Goal: Obtain resource: Download file/media

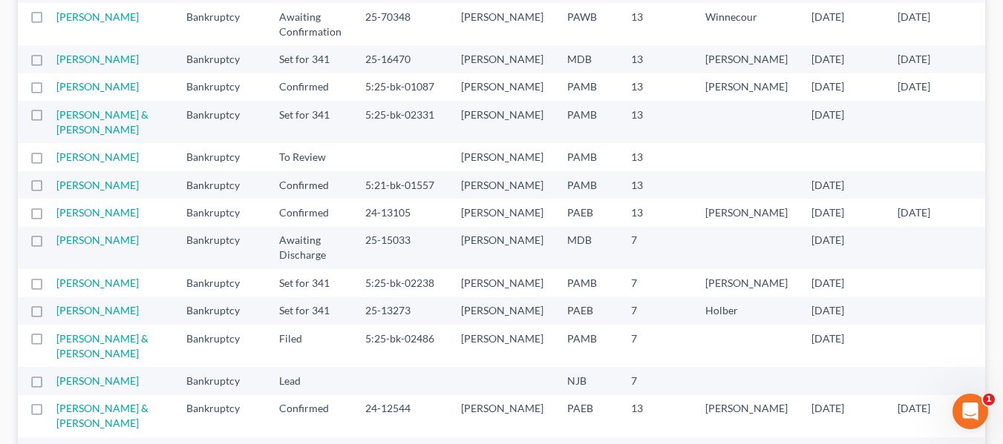
scroll to position [445, 0]
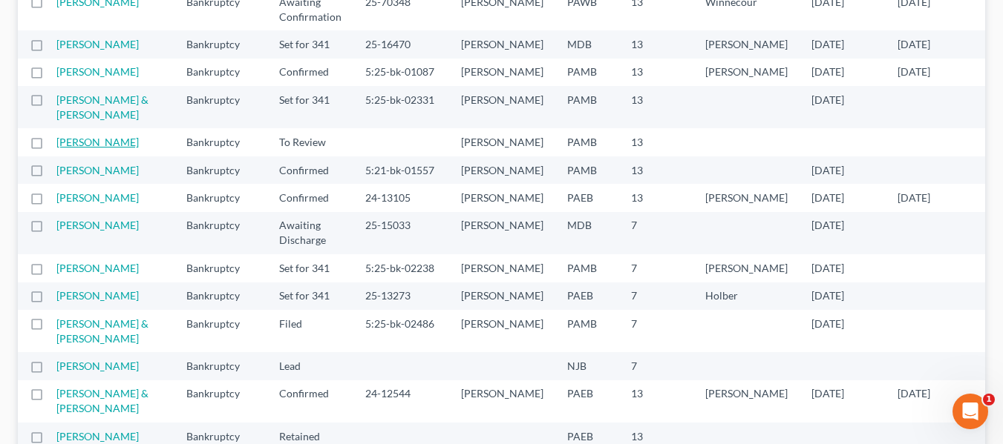
click at [82, 148] on link "[PERSON_NAME]" at bounding box center [97, 142] width 82 height 13
select select "1"
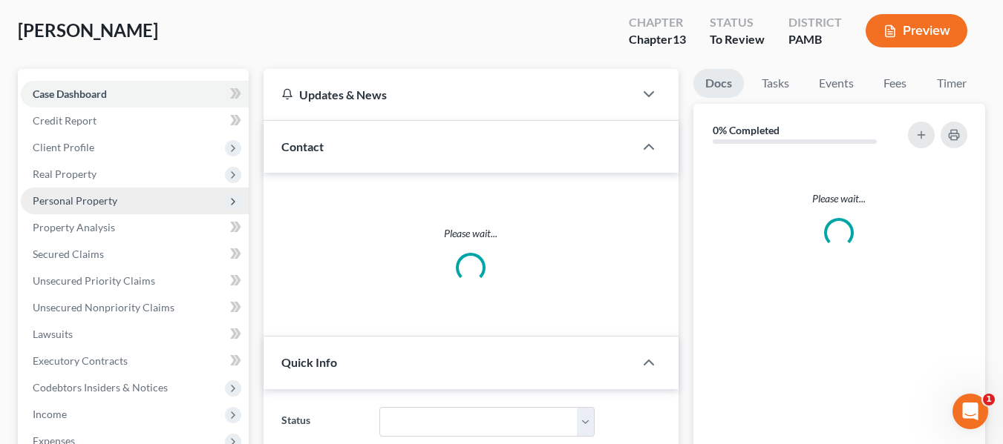
scroll to position [74, 0]
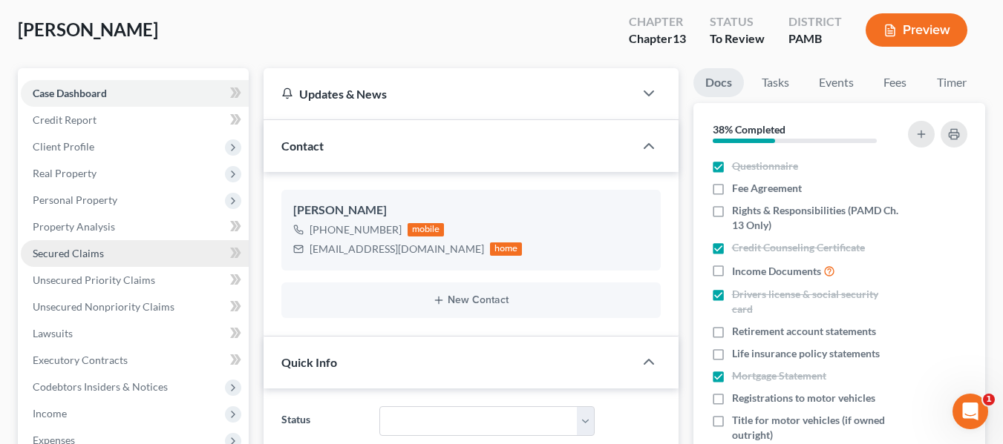
click at [99, 251] on span "Secured Claims" at bounding box center [68, 253] width 71 height 13
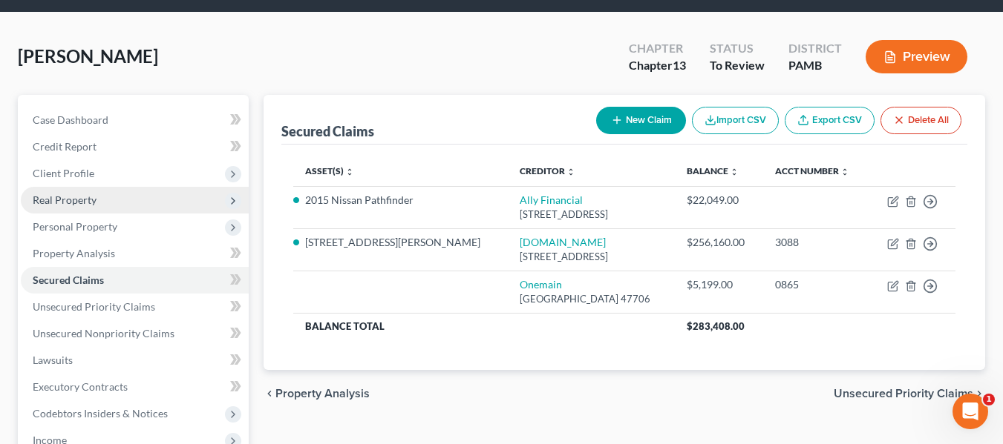
scroll to position [74, 0]
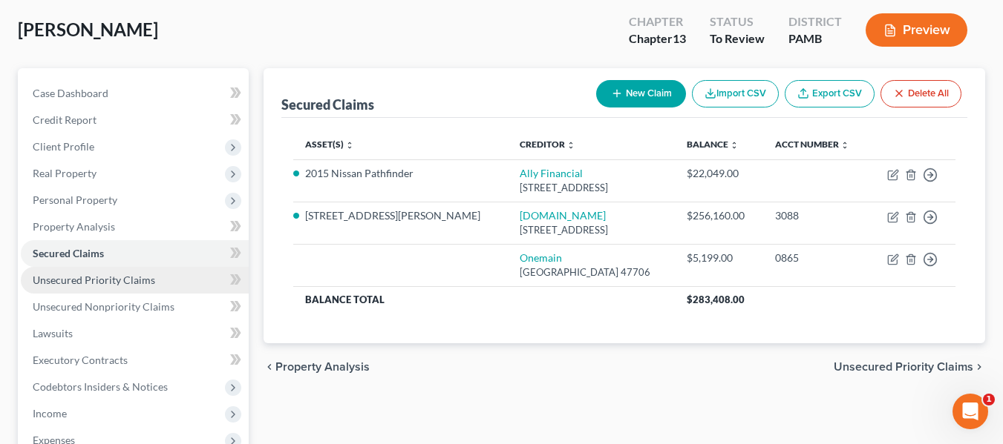
click at [89, 276] on span "Unsecured Priority Claims" at bounding box center [94, 280] width 122 height 13
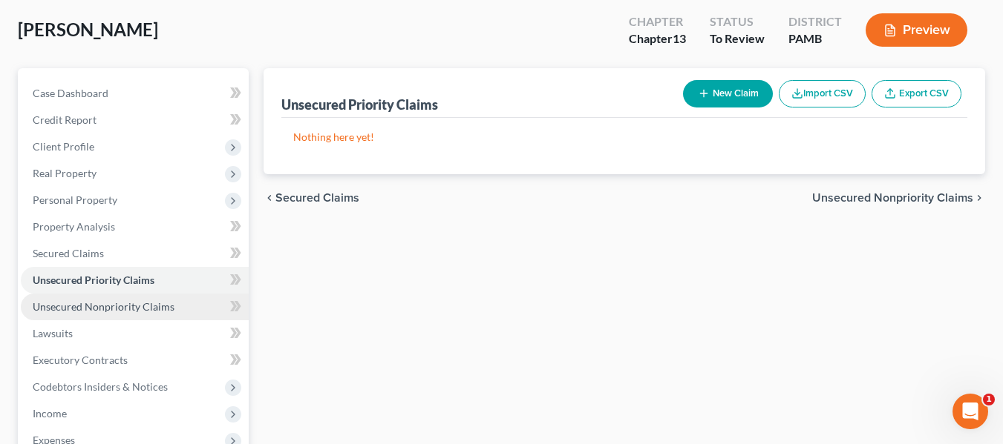
click at [86, 295] on link "Unsecured Nonpriority Claims" at bounding box center [135, 307] width 228 height 27
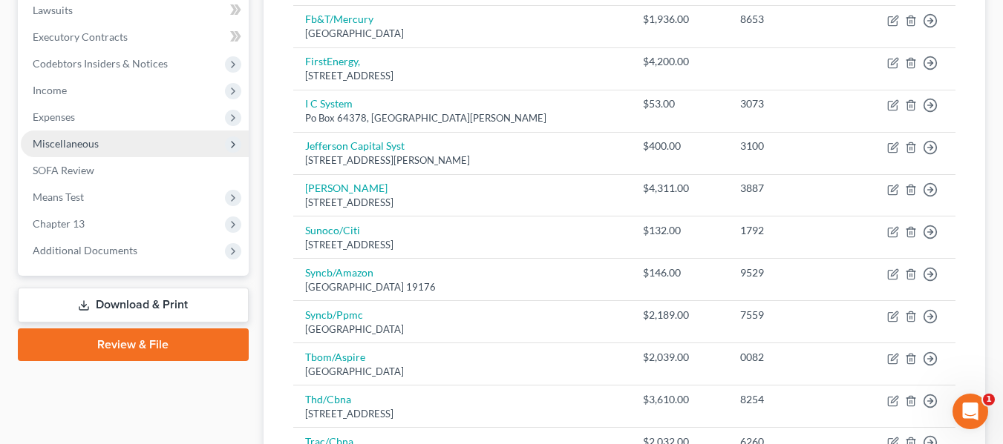
scroll to position [371, 0]
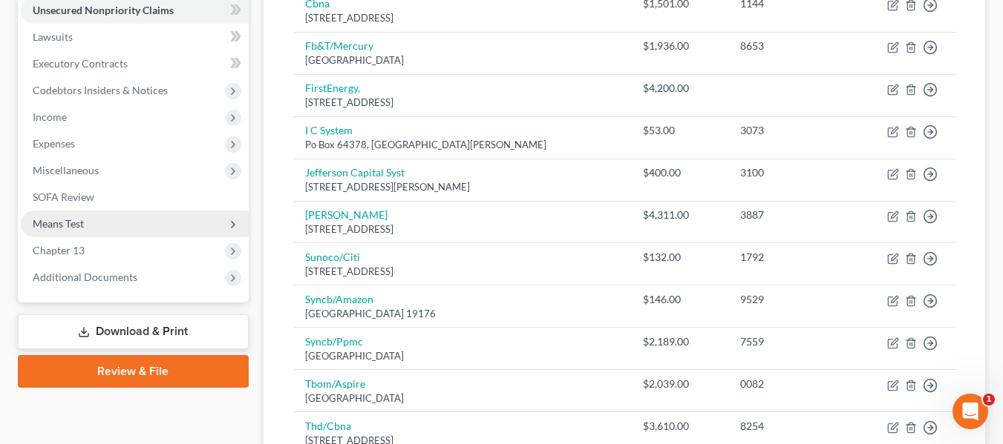
click at [88, 232] on span "Means Test" at bounding box center [135, 224] width 228 height 27
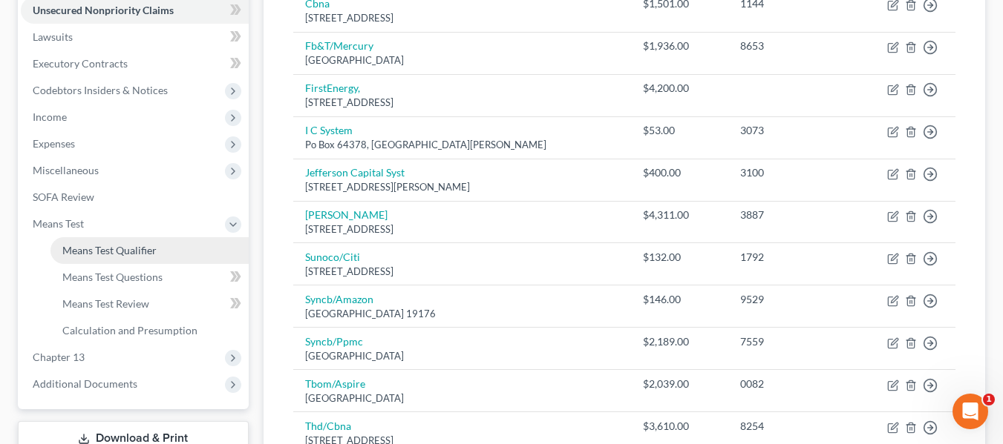
click at [105, 252] on span "Means Test Qualifier" at bounding box center [109, 250] width 94 height 13
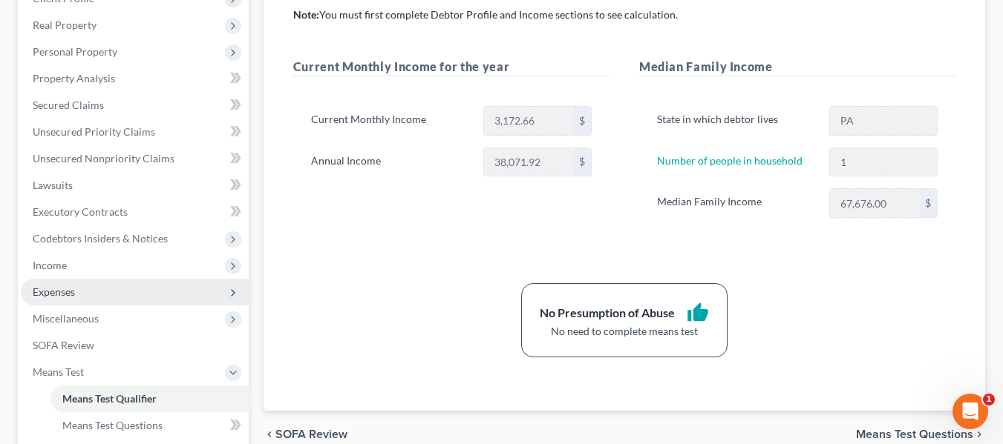
scroll to position [148, 0]
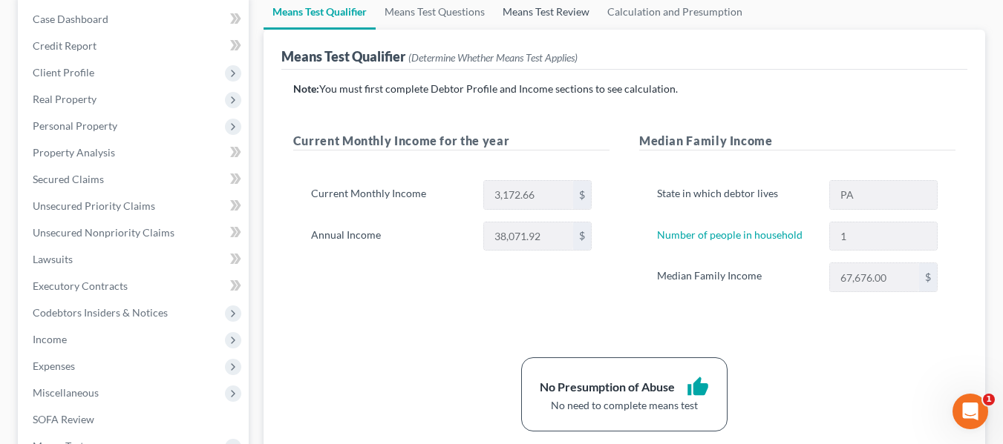
click at [518, 7] on link "Means Test Review" at bounding box center [545, 12] width 105 height 36
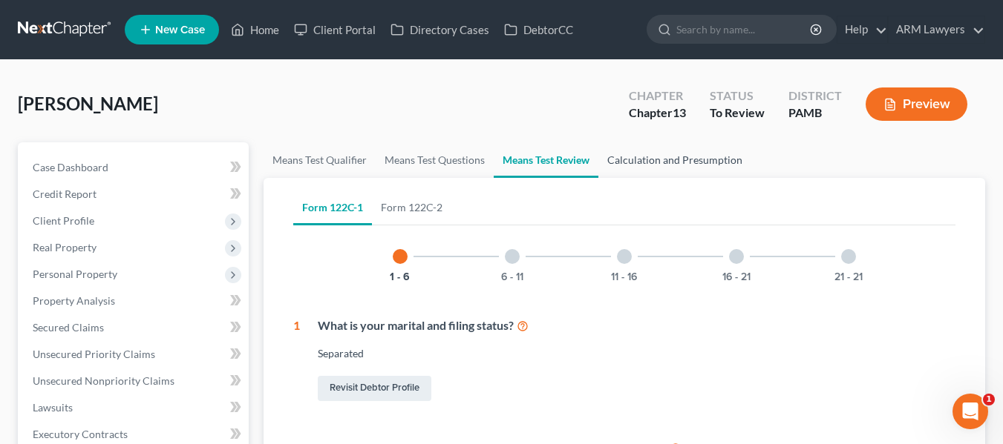
click at [663, 157] on link "Calculation and Presumption" at bounding box center [674, 160] width 153 height 36
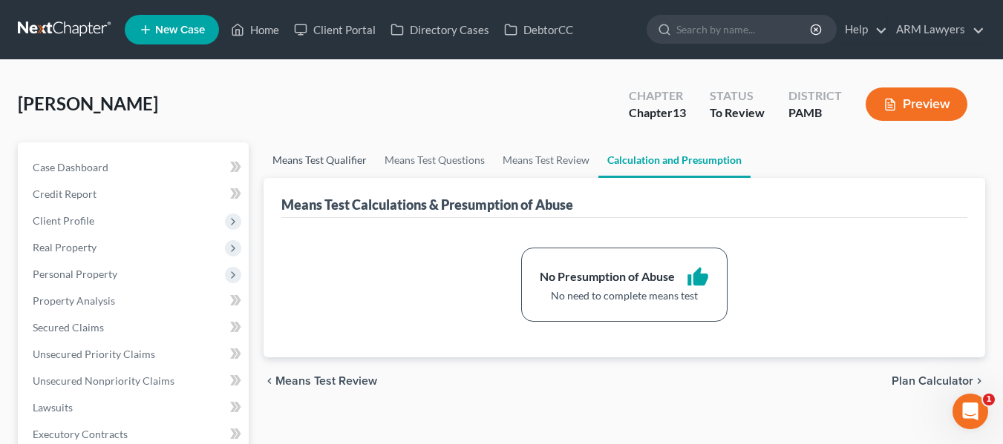
click at [301, 154] on link "Means Test Qualifier" at bounding box center [319, 160] width 112 height 36
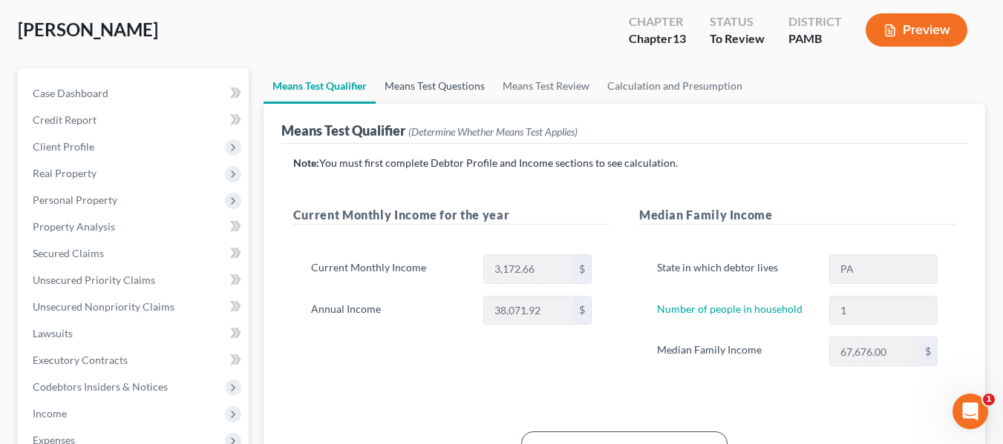
click at [414, 77] on link "Means Test Questions" at bounding box center [434, 86] width 118 height 36
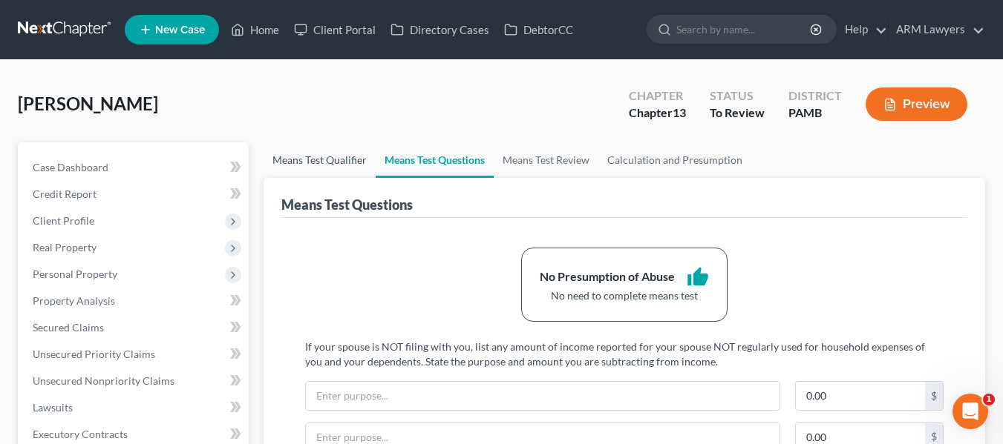
drag, startPoint x: 316, startPoint y: 156, endPoint x: 383, endPoint y: 130, distance: 71.7
click at [317, 157] on link "Means Test Qualifier" at bounding box center [319, 160] width 112 height 36
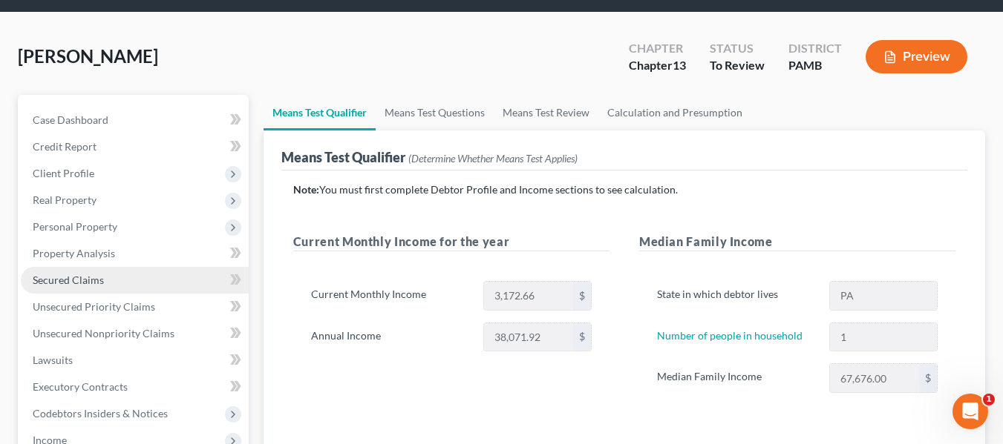
scroll to position [74, 0]
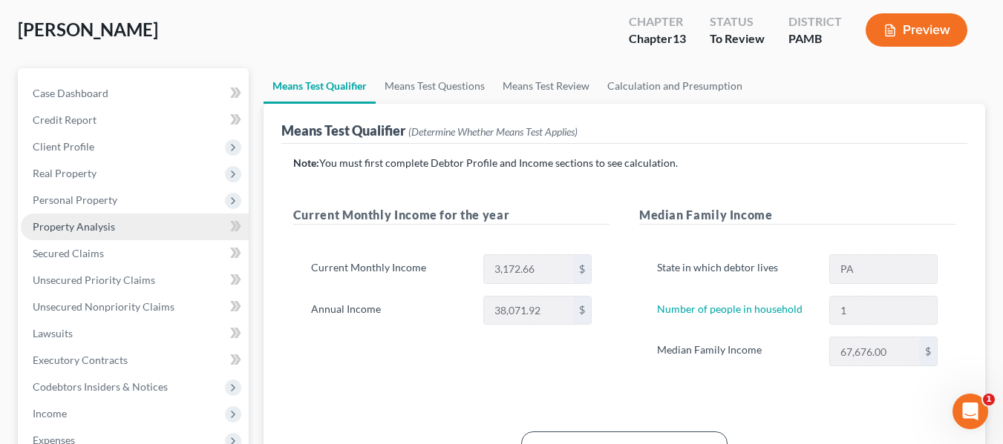
click at [94, 224] on span "Property Analysis" at bounding box center [74, 226] width 82 height 13
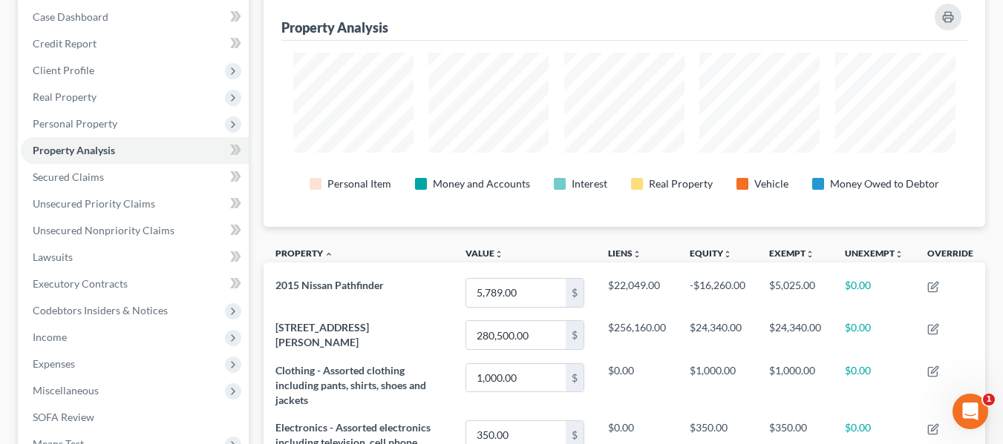
scroll to position [38, 0]
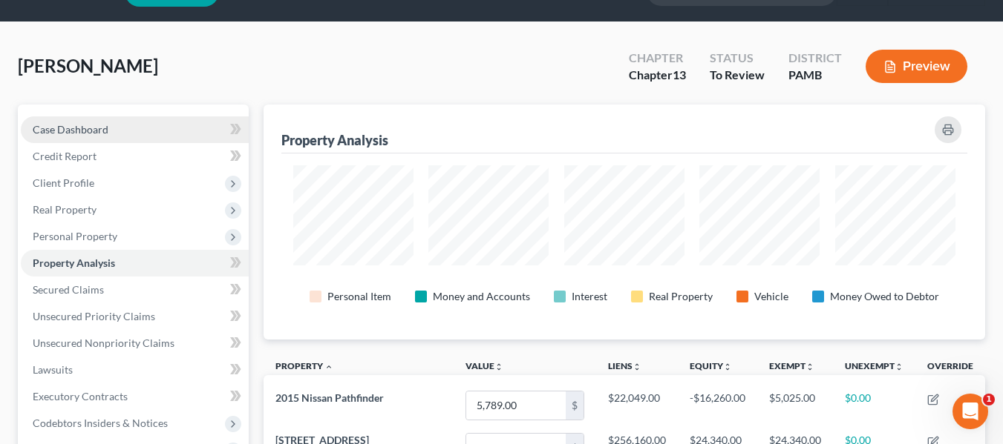
click at [55, 128] on span "Case Dashboard" at bounding box center [71, 129] width 76 height 13
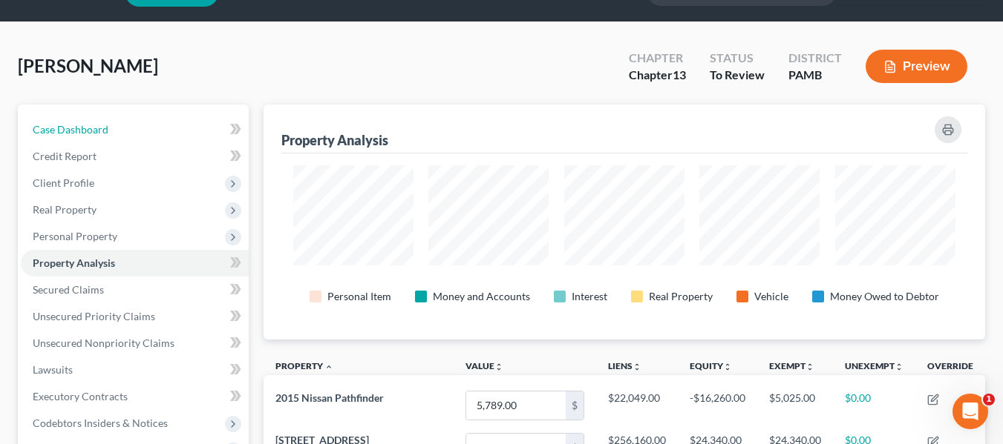
select select "1"
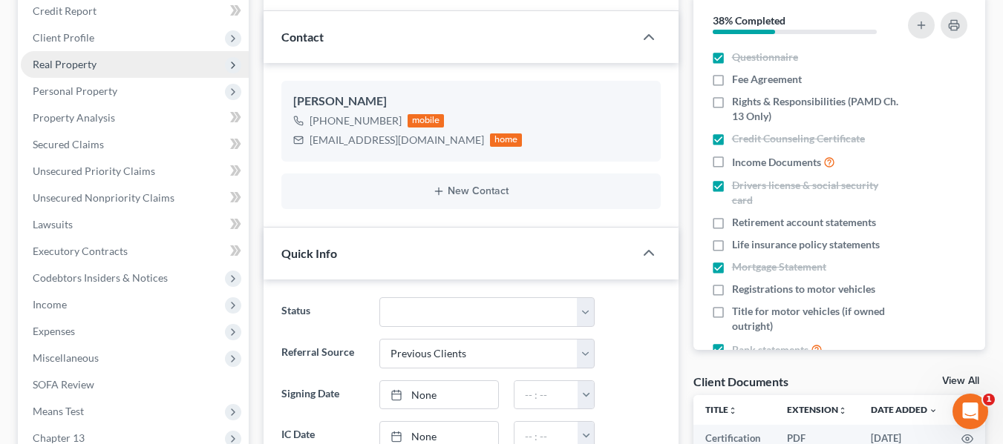
scroll to position [148, 0]
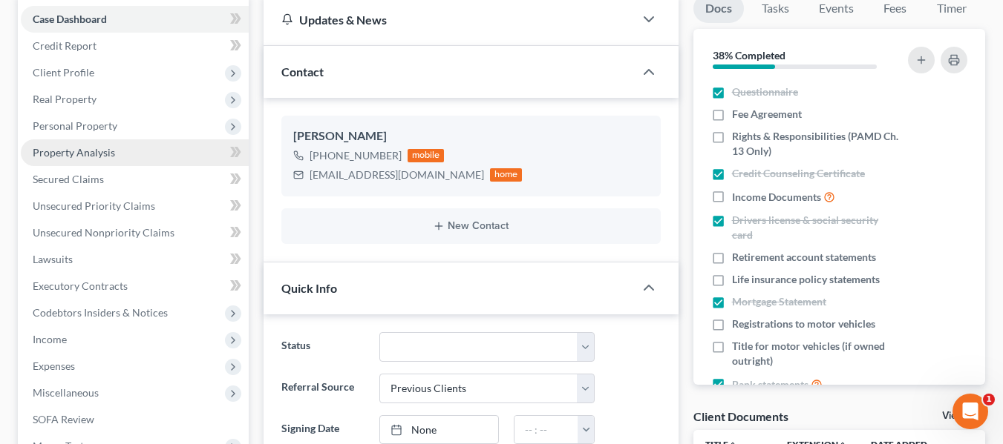
click at [82, 142] on link "Property Analysis" at bounding box center [135, 153] width 228 height 27
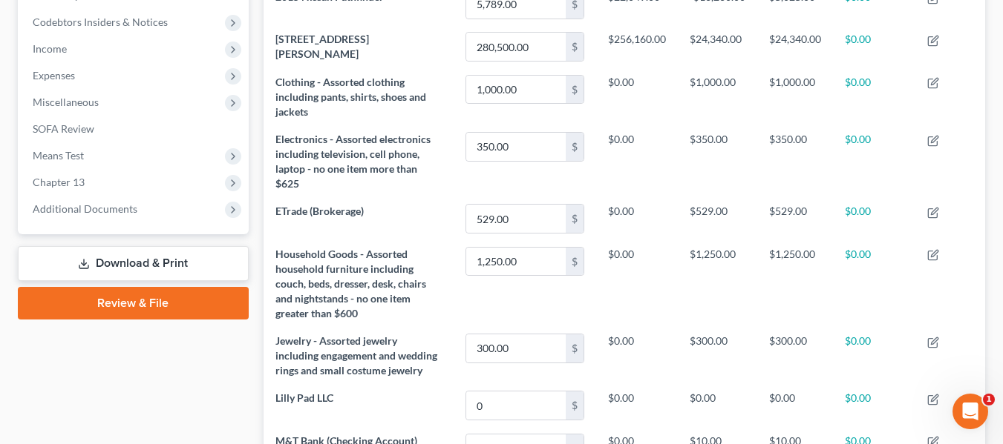
scroll to position [445, 0]
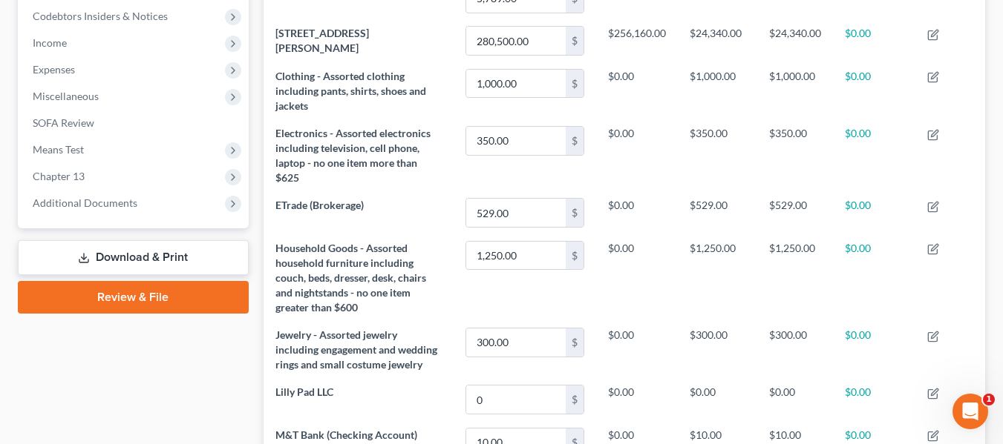
click at [122, 255] on link "Download & Print" at bounding box center [133, 257] width 231 height 35
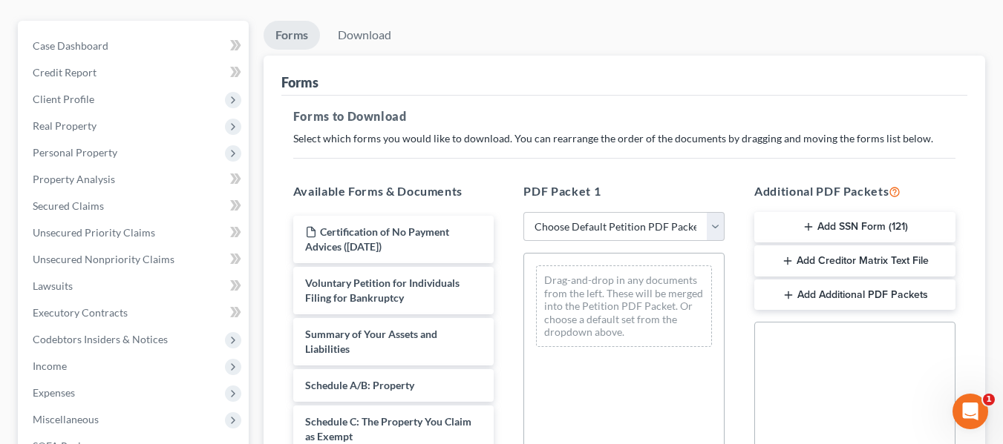
scroll to position [148, 0]
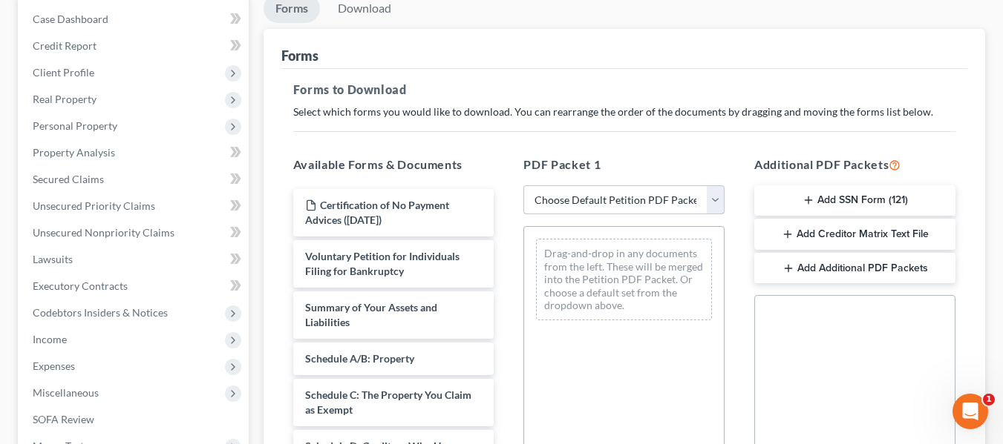
click at [571, 203] on select "Choose Default Petition PDF Packet Complete Bankruptcy Petition (all forms and …" at bounding box center [623, 201] width 201 height 30
select select "3"
click at [523, 186] on select "Choose Default Petition PDF Packet Complete Bankruptcy Petition (all forms and …" at bounding box center [623, 201] width 201 height 30
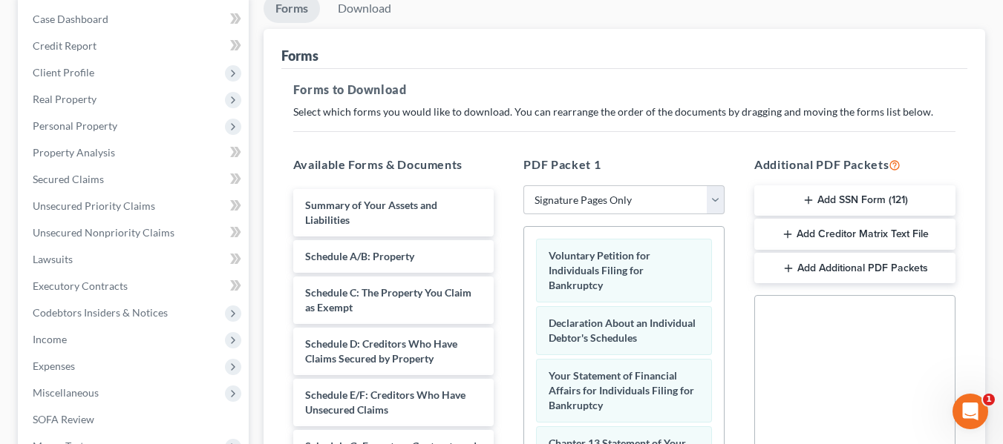
click at [803, 197] on icon "button" at bounding box center [808, 200] width 12 height 12
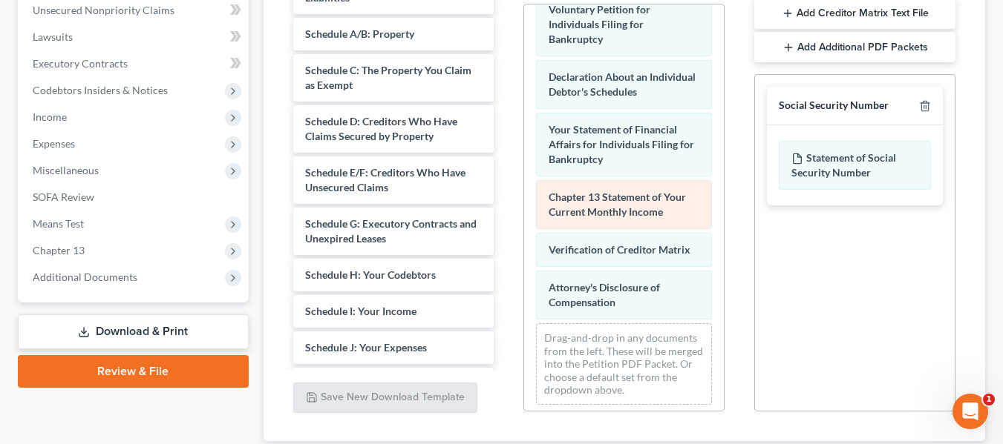
scroll to position [45, 0]
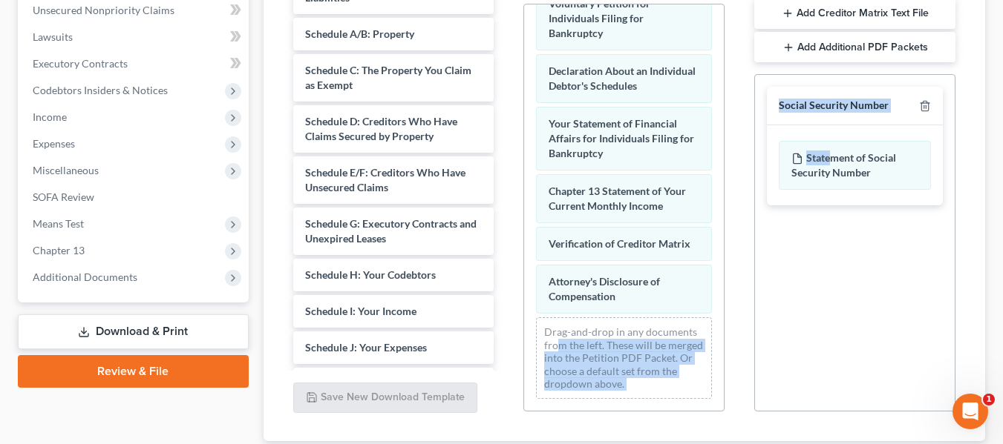
drag, startPoint x: 832, startPoint y: 157, endPoint x: 611, endPoint y: 343, distance: 289.1
click at [611, 343] on div "Available Forms & Documents Summary of Your Assets and Liabilities Schedule A/B…" at bounding box center [624, 172] width 692 height 503
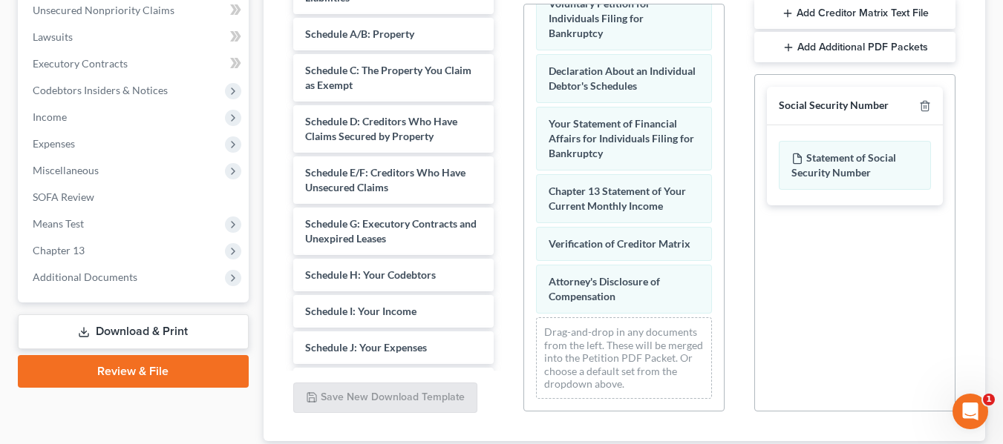
drag, startPoint x: 847, startPoint y: 277, endPoint x: 850, endPoint y: 266, distance: 11.5
click at [849, 277] on div "Social Security Number Statement of Social Security Number Creditor Matrix Text…" at bounding box center [854, 243] width 201 height 338
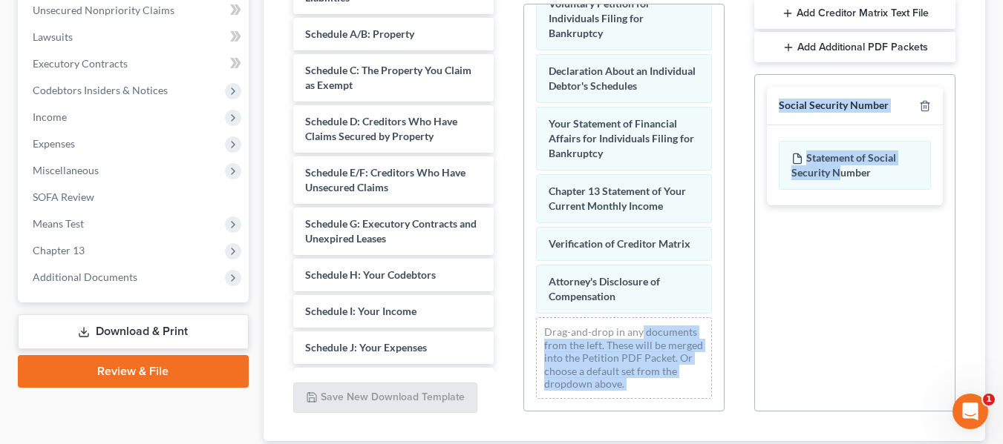
drag, startPoint x: 838, startPoint y: 169, endPoint x: 672, endPoint y: 329, distance: 230.9
click at [669, 329] on div "Available Forms & Documents Summary of Your Assets and Liabilities Schedule A/B…" at bounding box center [624, 172] width 692 height 503
click at [835, 328] on div "Social Security Number Statement of Social Security Number Creditor Matrix Text…" at bounding box center [854, 243] width 201 height 338
click at [817, 301] on div "Social Security Number Statement of Social Security Number Creditor Matrix Text…" at bounding box center [854, 243] width 201 height 338
click at [591, 364] on div "Drag-and-drop in any documents from the left. These will be merged into the Pet…" at bounding box center [624, 359] width 176 height 82
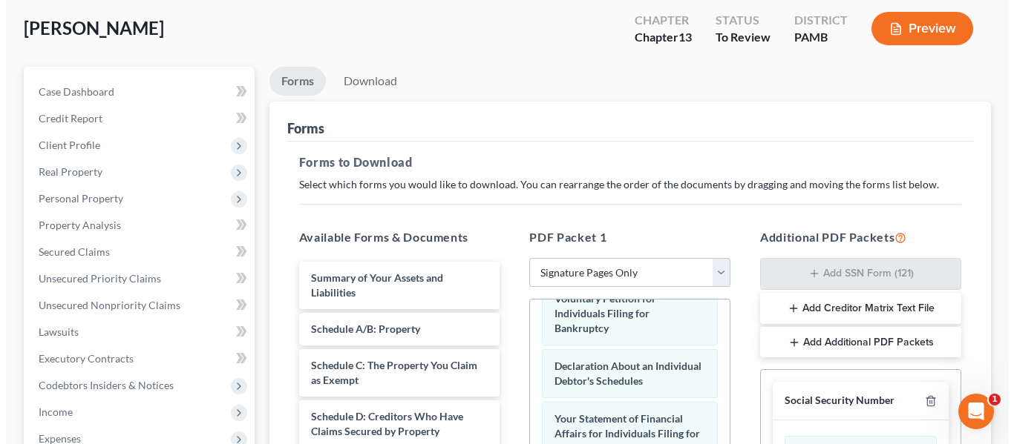
scroll to position [74, 0]
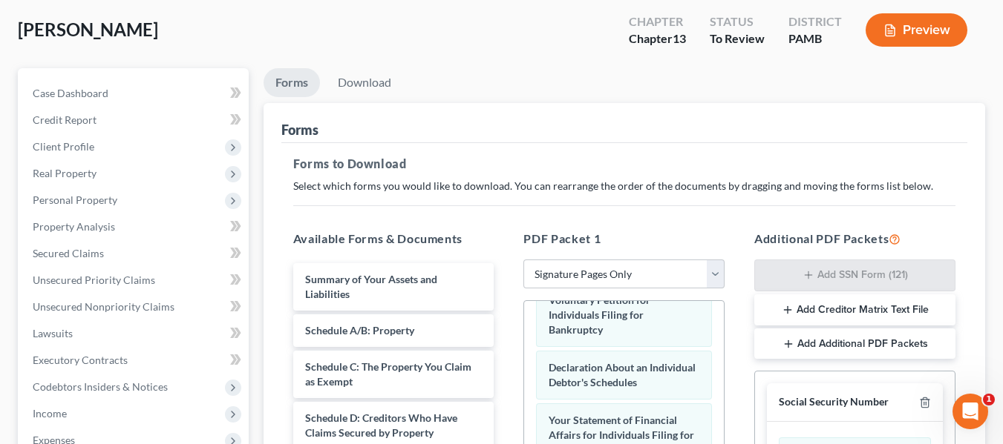
click at [918, 20] on button "Preview" at bounding box center [916, 29] width 102 height 33
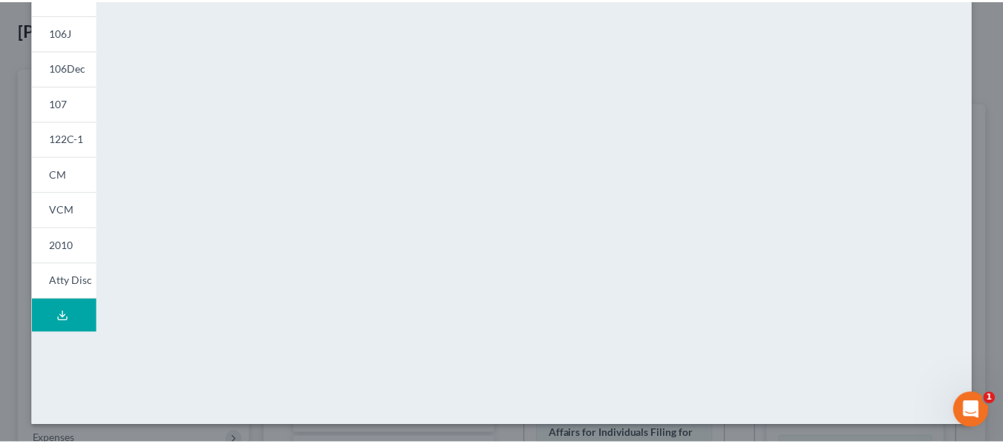
scroll to position [0, 0]
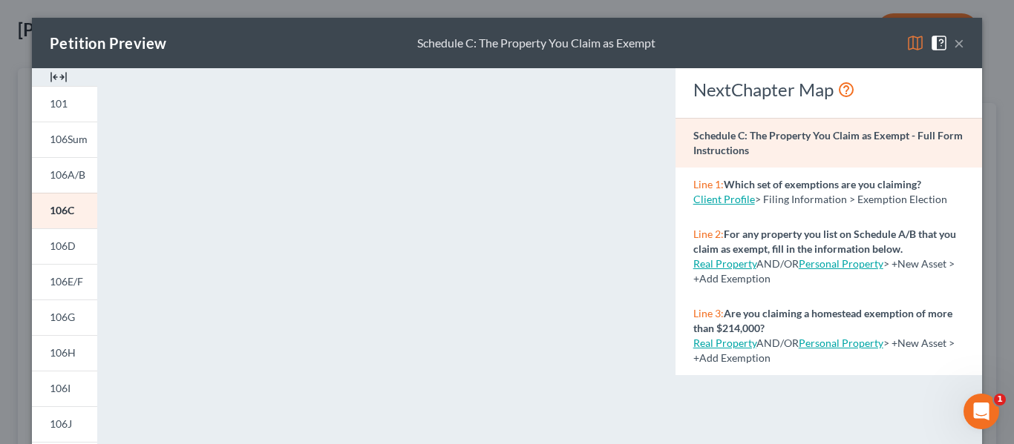
click at [955, 47] on button "×" at bounding box center [959, 43] width 10 height 18
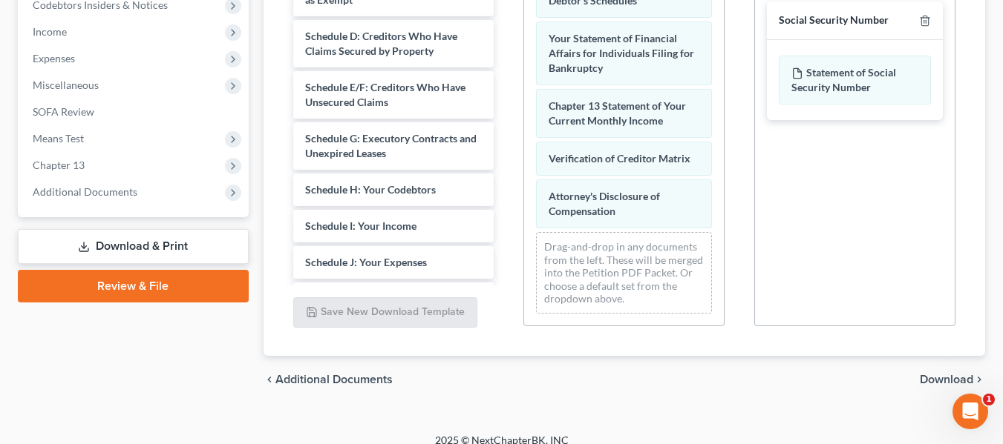
scroll to position [472, 0]
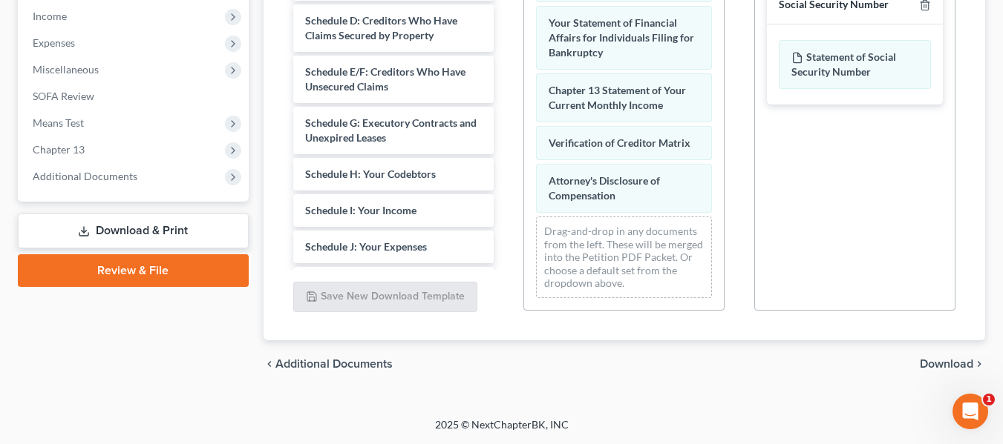
click at [934, 369] on span "Download" at bounding box center [945, 364] width 53 height 12
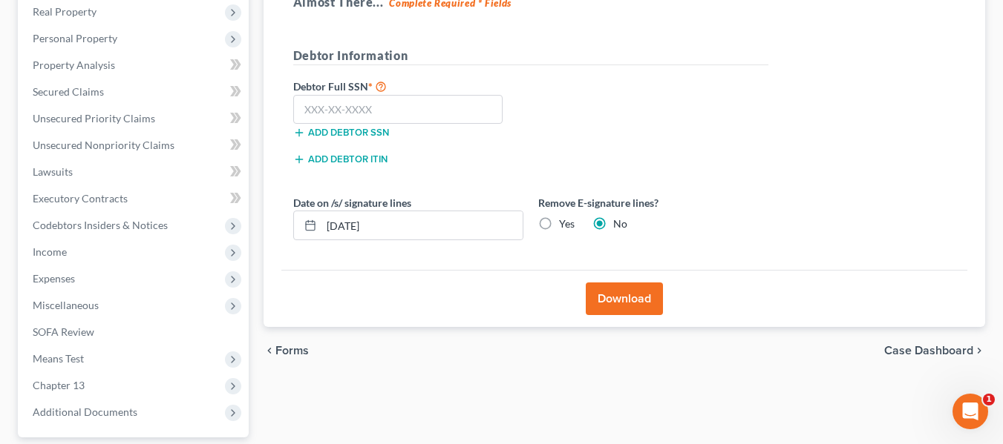
scroll to position [223, 0]
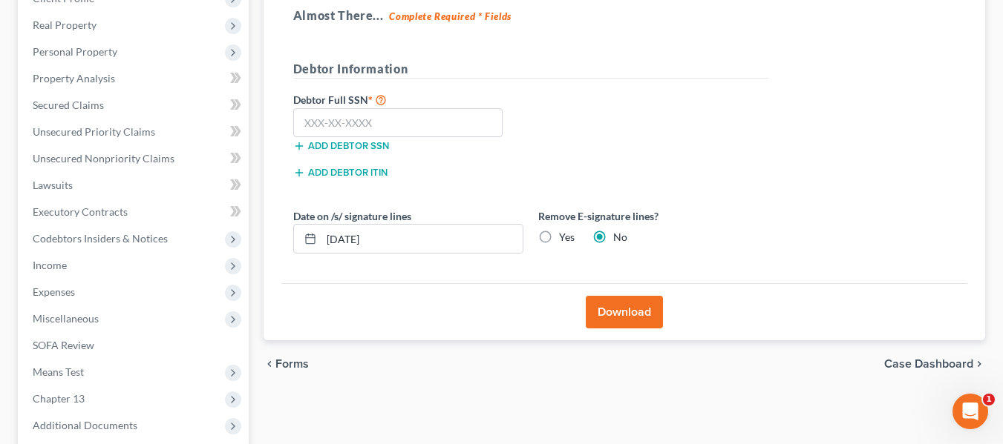
click at [559, 234] on label "Yes" at bounding box center [567, 237] width 16 height 15
click at [565, 234] on input "Yes" at bounding box center [570, 235] width 10 height 10
radio input "true"
radio input "false"
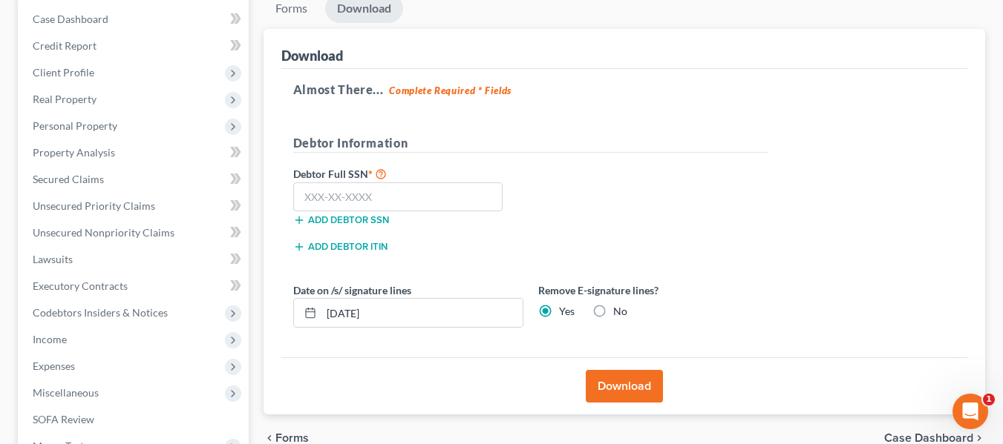
click at [608, 374] on button "Download" at bounding box center [623, 386] width 77 height 33
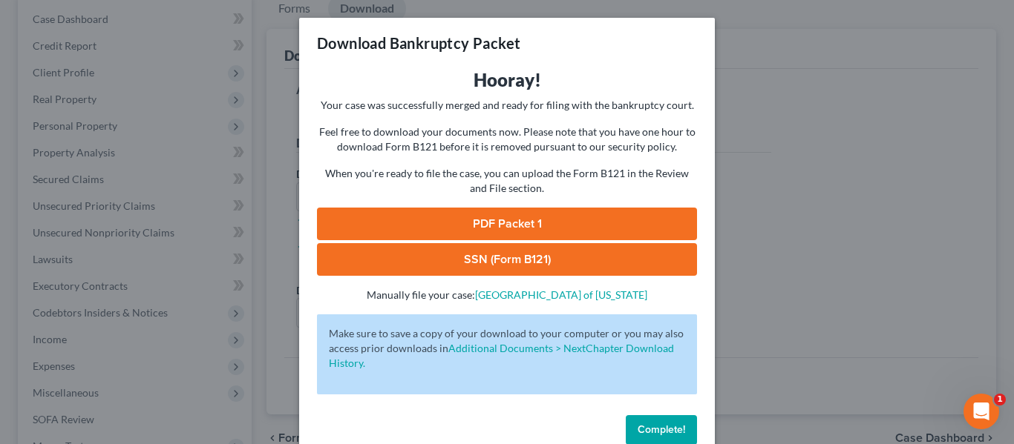
click at [534, 215] on link "PDF Packet 1" at bounding box center [507, 224] width 380 height 33
click at [499, 255] on link "SSN (Form B121)" at bounding box center [507, 259] width 380 height 33
click at [906, 274] on div "Download Bankruptcy Packet Hooray! Your case was successfully merged and ready …" at bounding box center [507, 222] width 1014 height 444
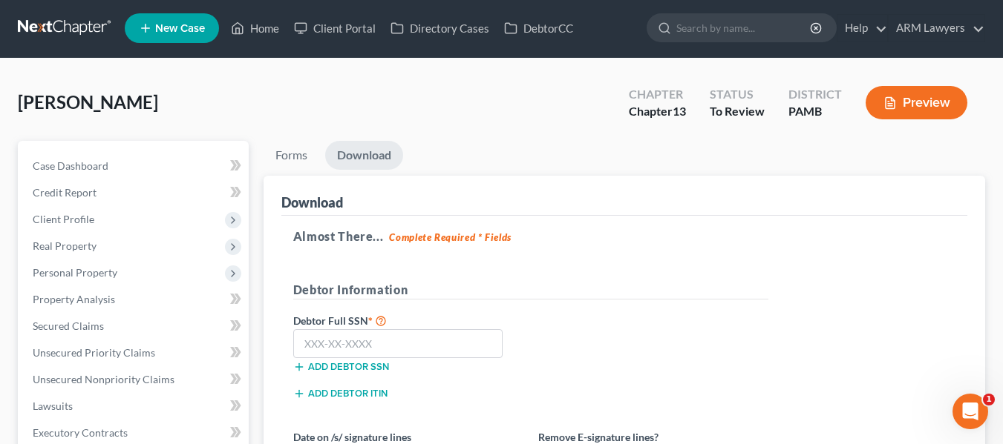
scroll to position [0, 0]
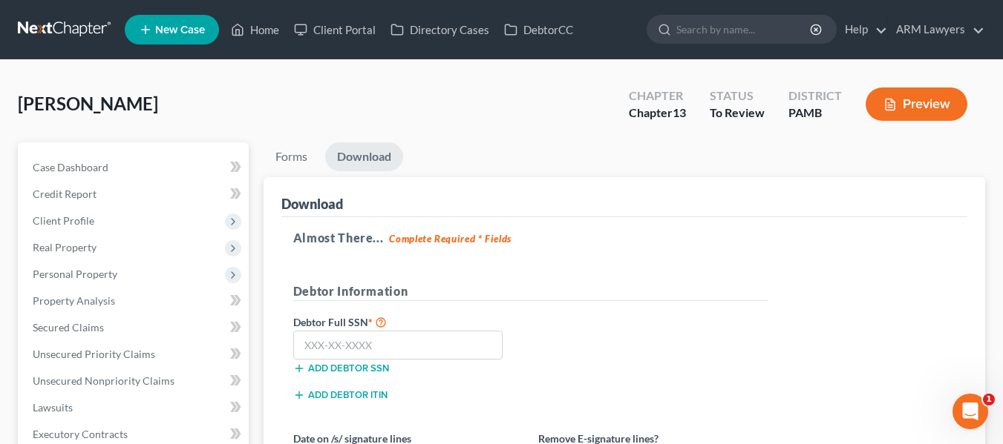
click at [40, 77] on div "McKay, Sheron Upgraded Chapter Chapter 13 Status To Review District PAMB Previe…" at bounding box center [501, 424] width 1003 height 729
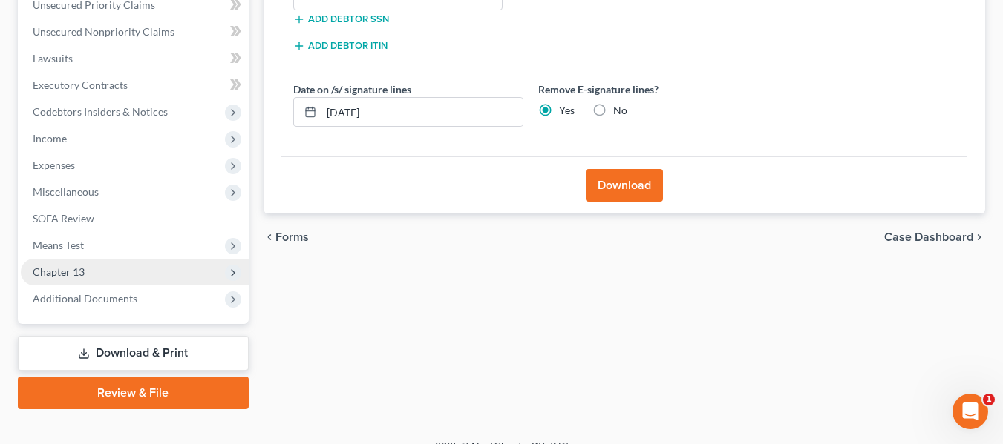
scroll to position [371, 0]
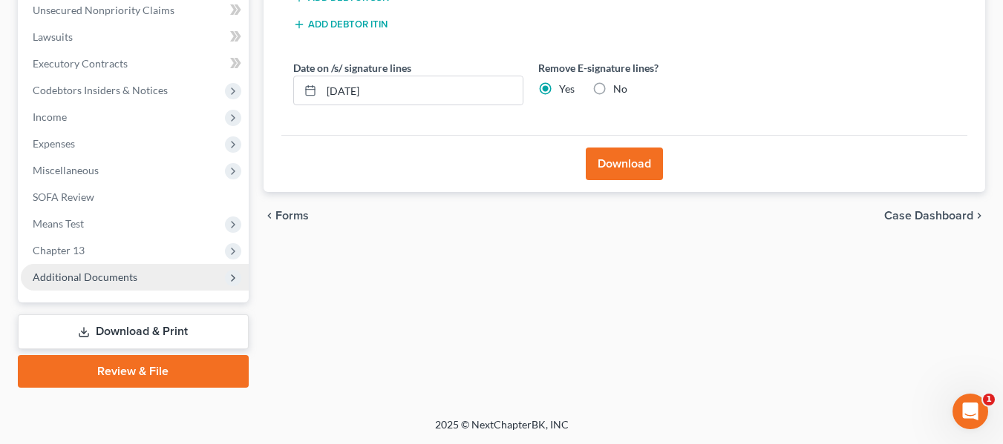
click at [98, 275] on span "Additional Documents" at bounding box center [85, 277] width 105 height 13
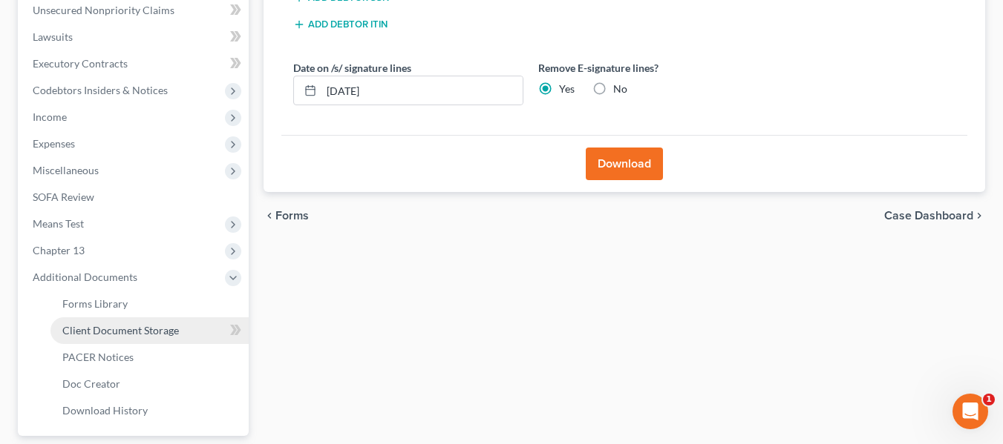
click at [110, 330] on span "Client Document Storage" at bounding box center [120, 330] width 117 height 13
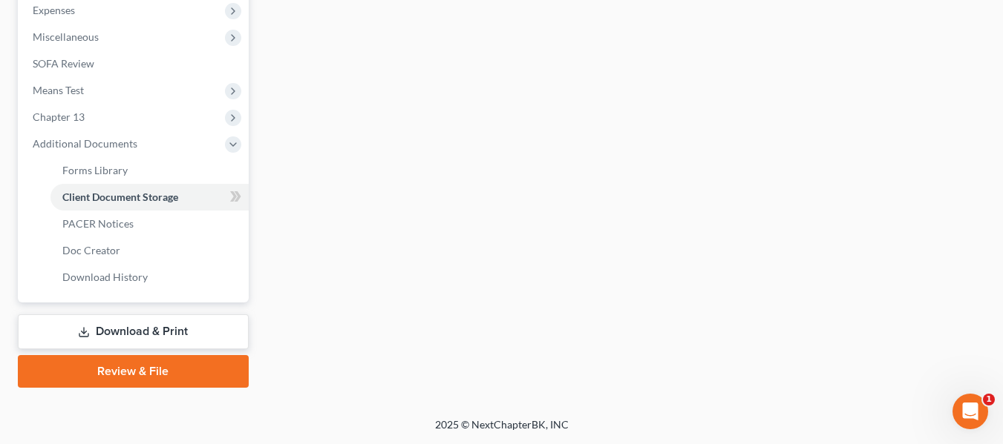
click at [117, 337] on link "Download & Print" at bounding box center [133, 332] width 231 height 35
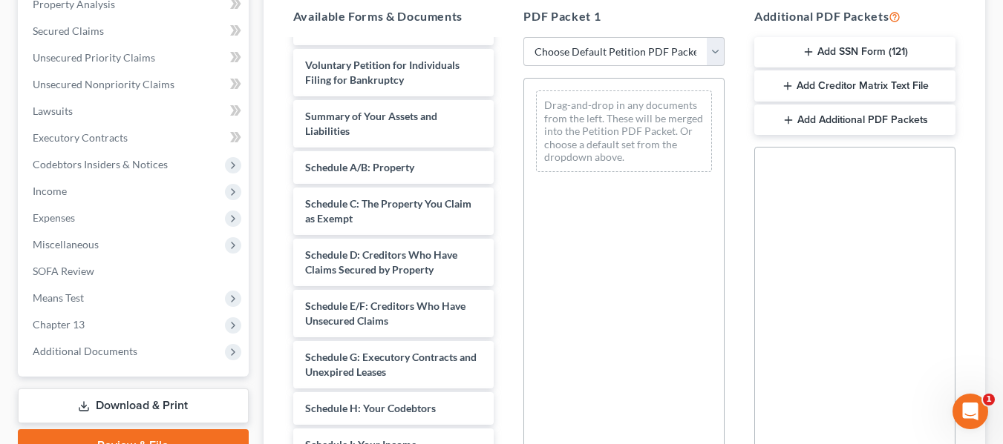
scroll to position [13, 0]
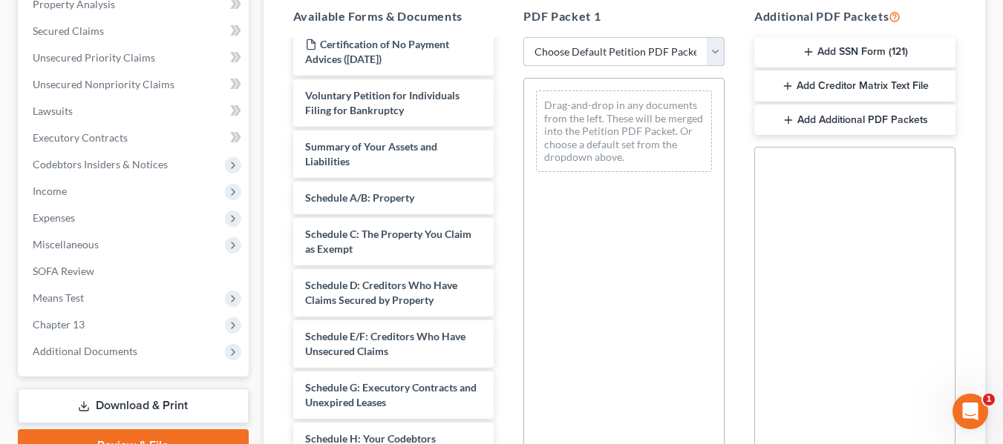
click at [656, 46] on select "Choose Default Petition PDF Packet Complete Bankruptcy Petition (all forms and …" at bounding box center [623, 52] width 201 height 30
click at [629, 320] on div "Drag-and-drop in any documents from the left. These will be merged into the Pet…" at bounding box center [623, 282] width 201 height 408
click at [817, 123] on button "Add Additional PDF Packets" at bounding box center [854, 120] width 201 height 31
click at [925, 183] on icon "button" at bounding box center [925, 179] width 12 height 12
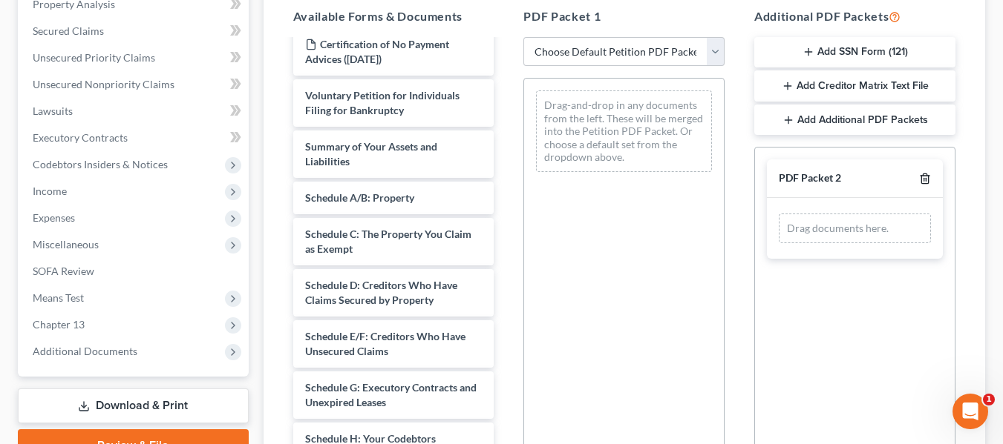
click at [926, 176] on polyline "button" at bounding box center [924, 176] width 9 height 0
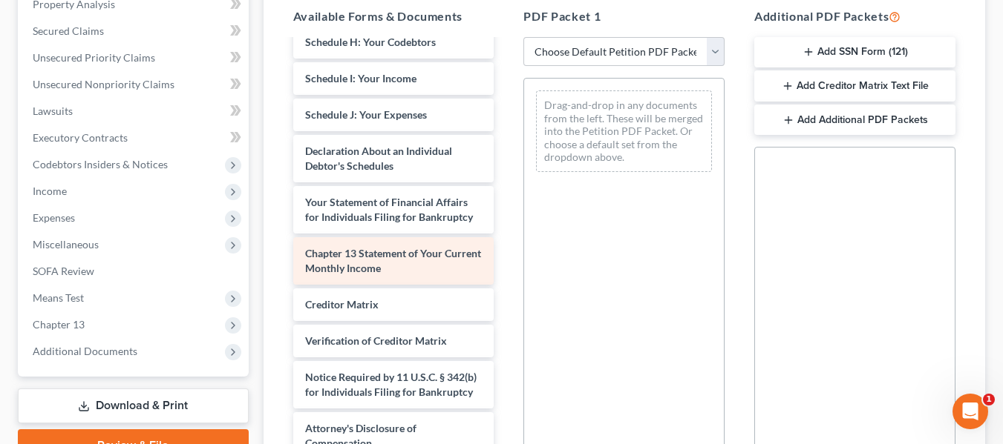
scroll to position [384, 0]
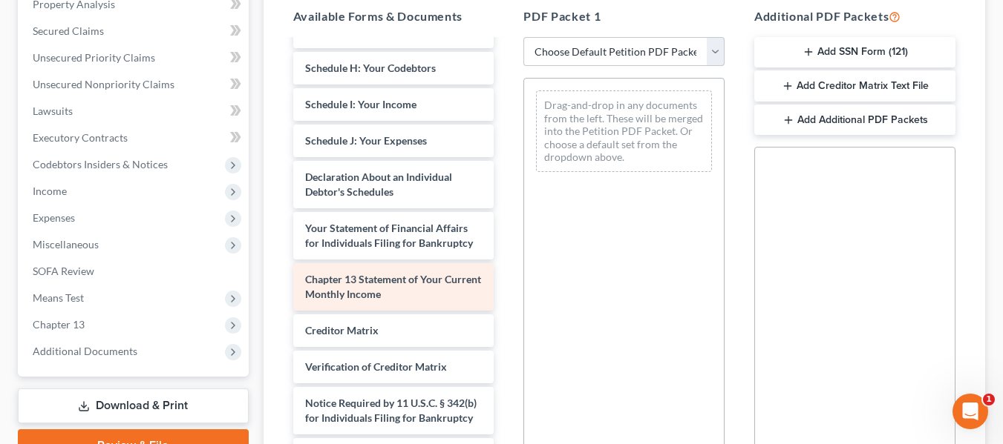
click at [375, 298] on span "Chapter 13 Statement of Your Current Monthly Income" at bounding box center [393, 286] width 176 height 27
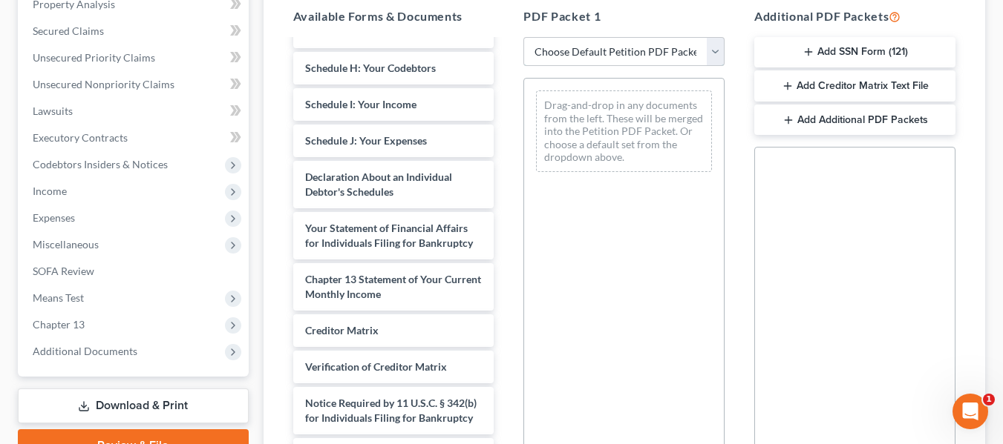
click at [569, 58] on select "Choose Default Petition PDF Packet Complete Bankruptcy Petition (all forms and …" at bounding box center [623, 52] width 201 height 30
select select "3"
click at [523, 37] on select "Choose Default Petition PDF Packet Complete Bankruptcy Petition (all forms and …" at bounding box center [623, 52] width 201 height 30
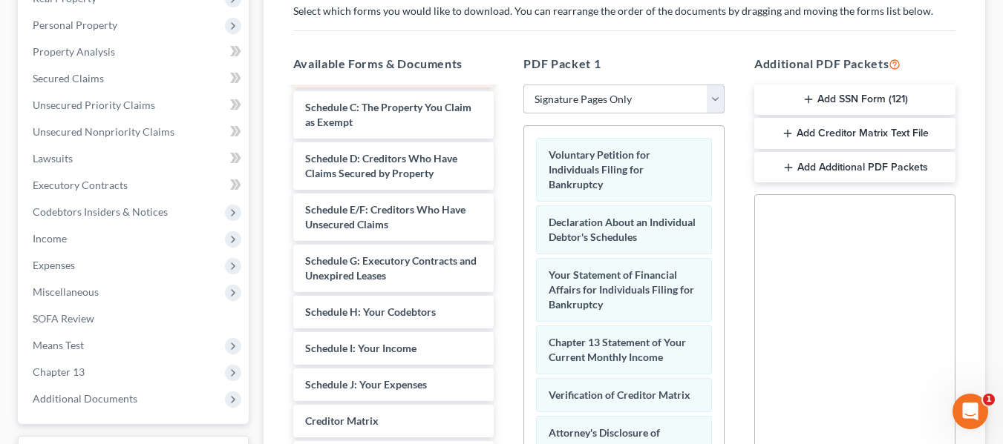
scroll to position [99, 0]
click at [60, 315] on span "SOFA Review" at bounding box center [64, 318] width 62 height 13
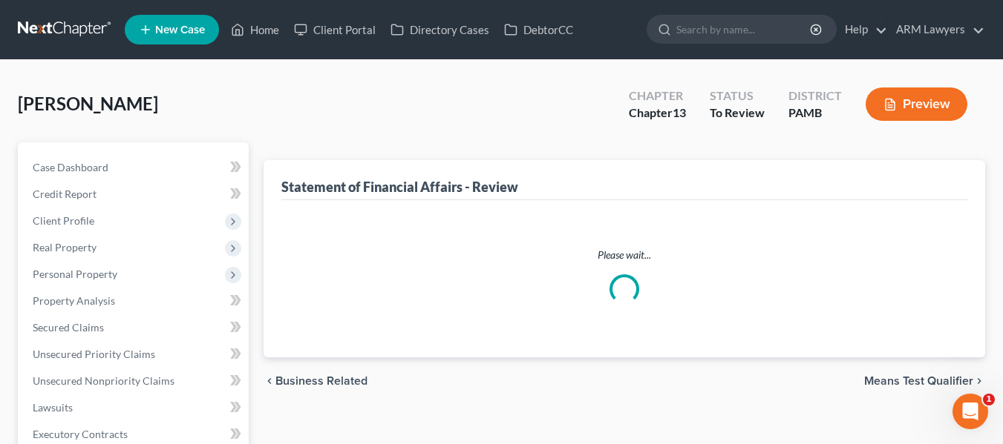
click at [913, 100] on button "Preview" at bounding box center [916, 104] width 102 height 33
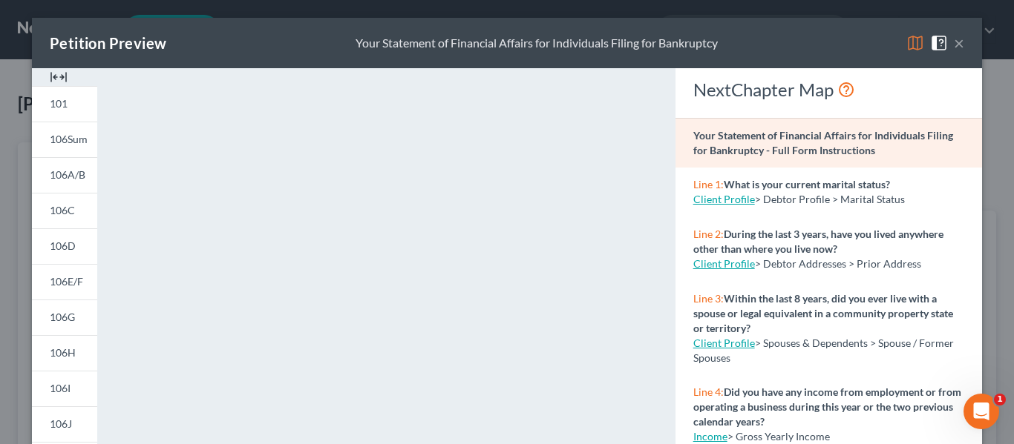
click at [954, 45] on button "×" at bounding box center [959, 43] width 10 height 18
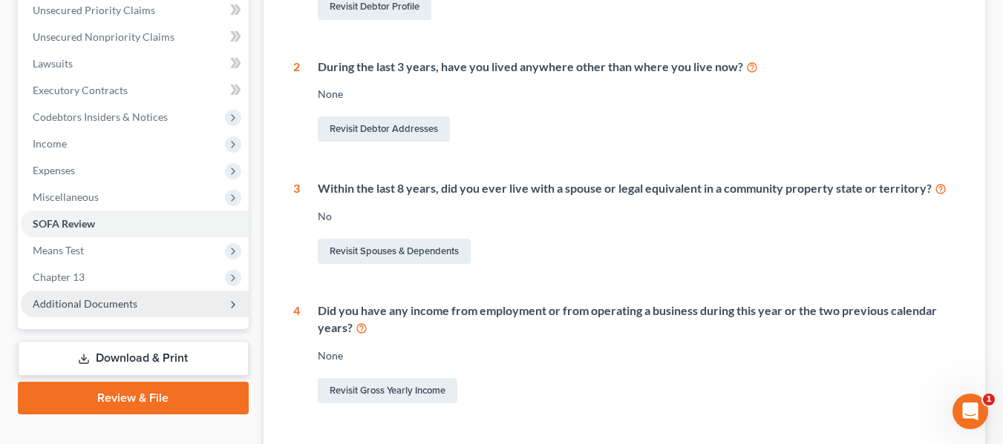
scroll to position [371, 0]
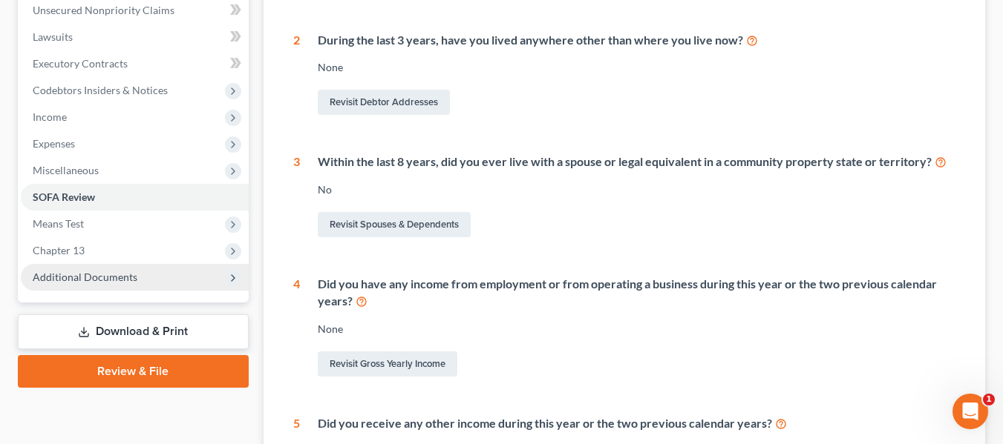
click at [72, 272] on span "Additional Documents" at bounding box center [85, 277] width 105 height 13
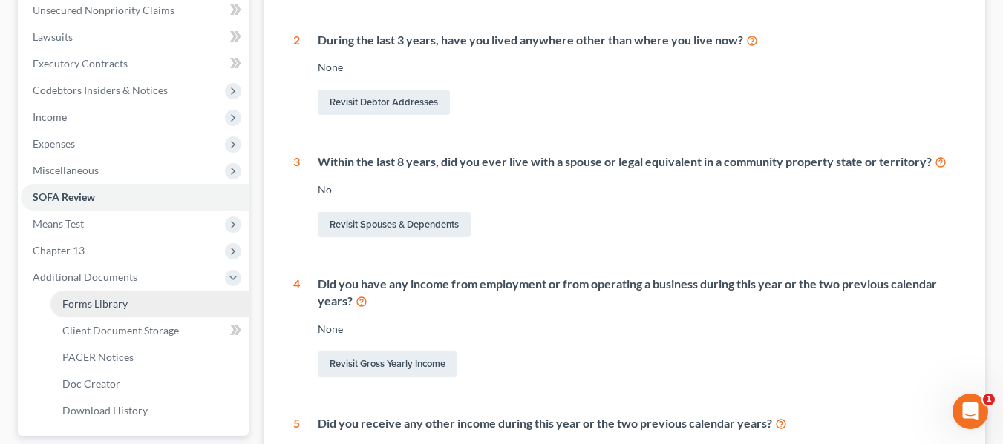
click at [84, 301] on span "Forms Library" at bounding box center [94, 304] width 65 height 13
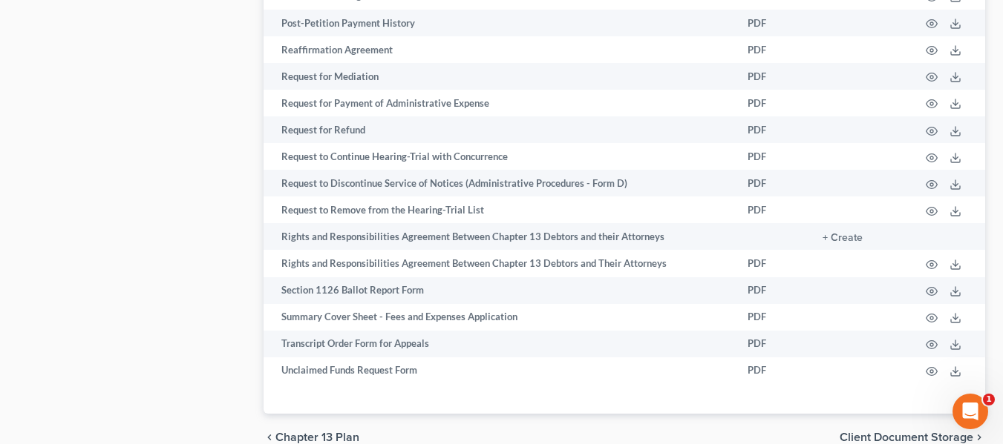
scroll to position [1466, 0]
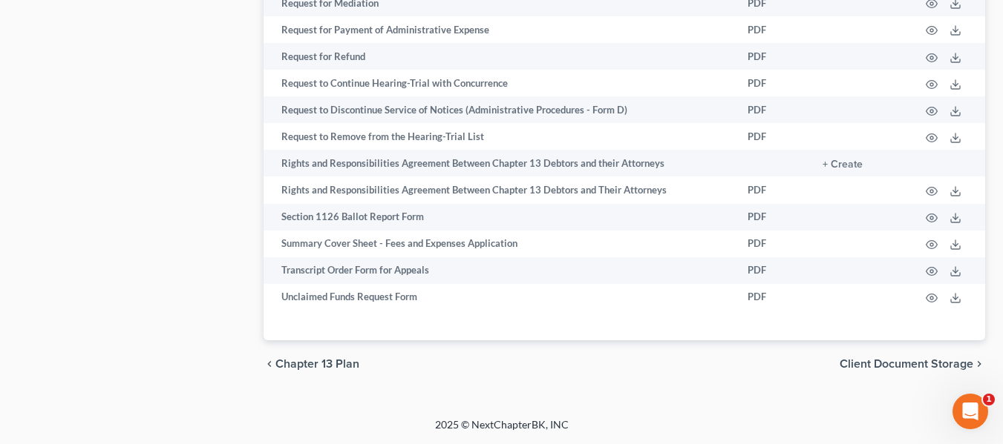
click at [864, 370] on span "Client Document Storage" at bounding box center [906, 364] width 134 height 12
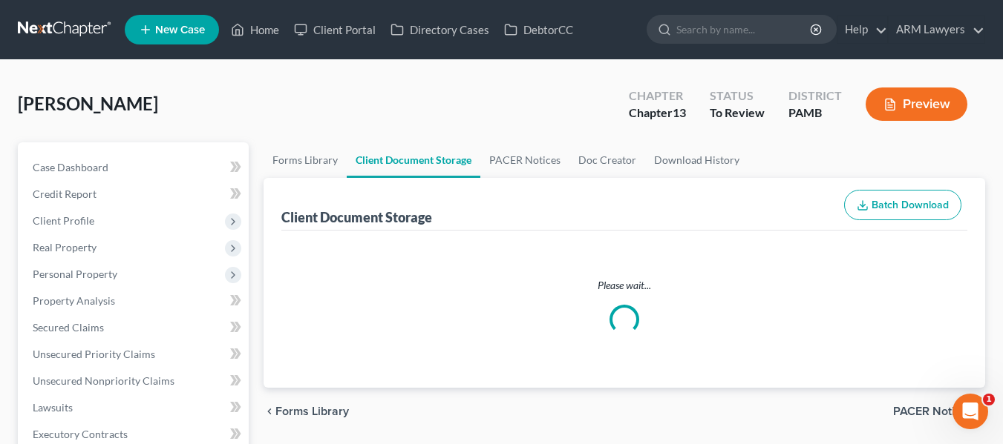
select select "6"
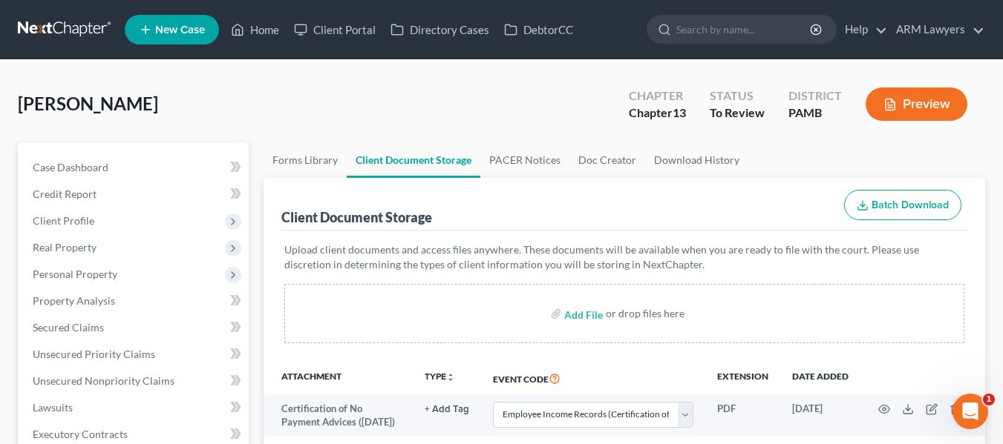
click at [908, 99] on button "Preview" at bounding box center [916, 104] width 102 height 33
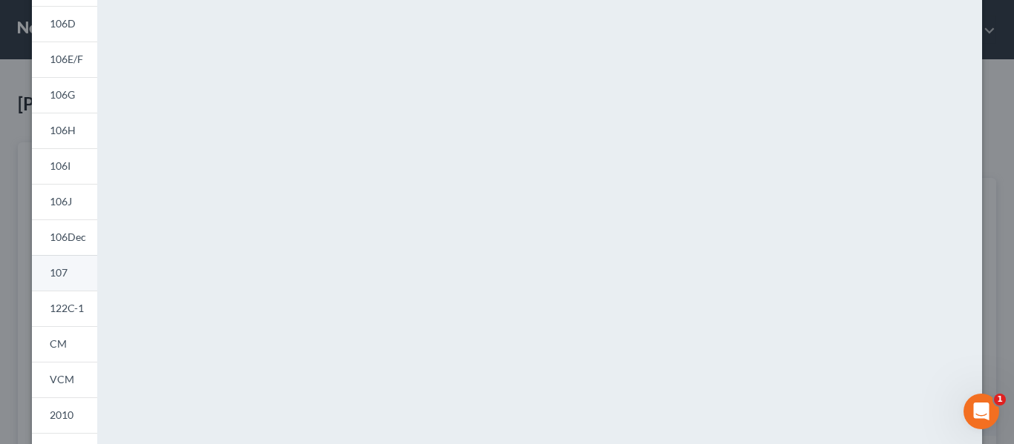
scroll to position [297, 0]
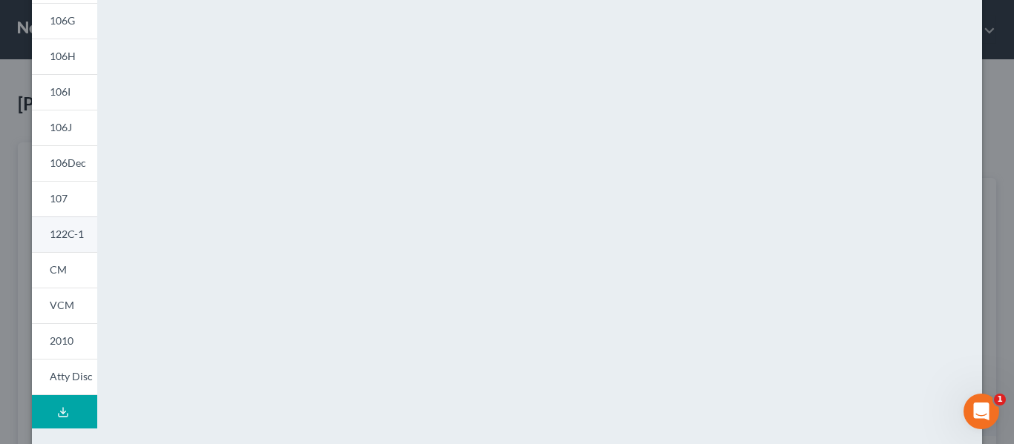
click at [57, 236] on span "122C-1" at bounding box center [67, 234] width 34 height 13
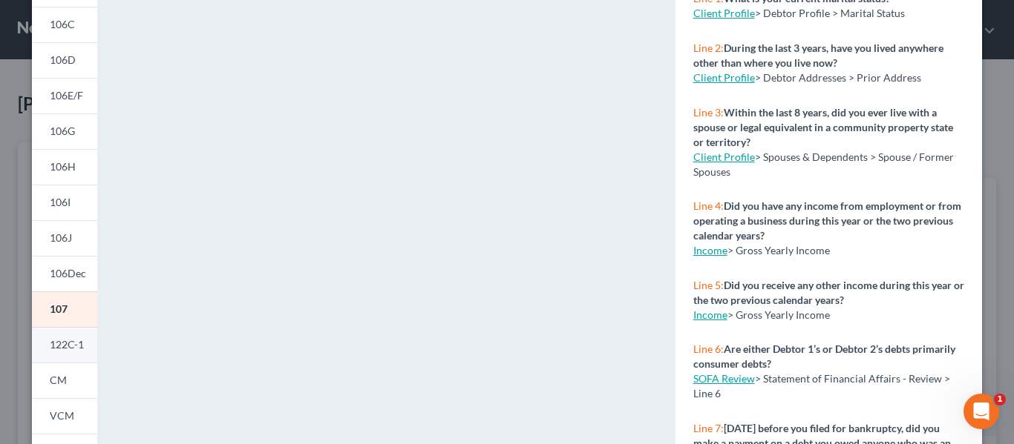
scroll to position [223, 0]
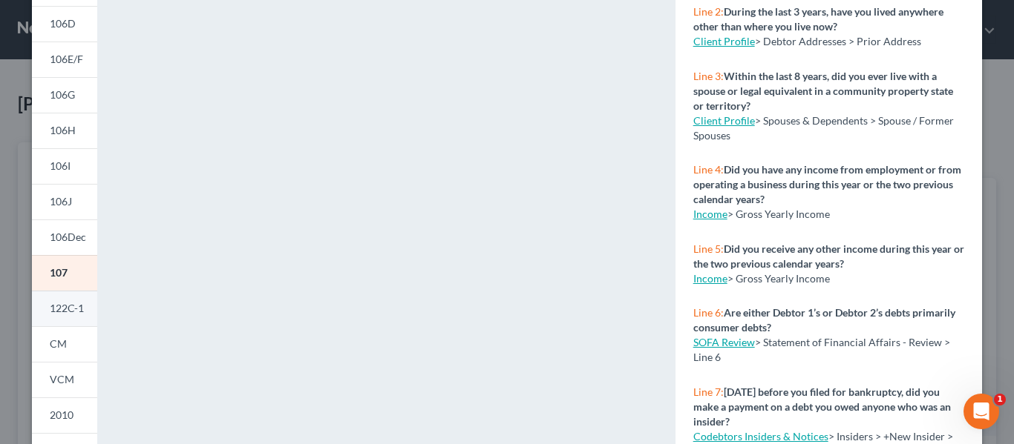
click at [66, 310] on span "122C-1" at bounding box center [67, 308] width 34 height 13
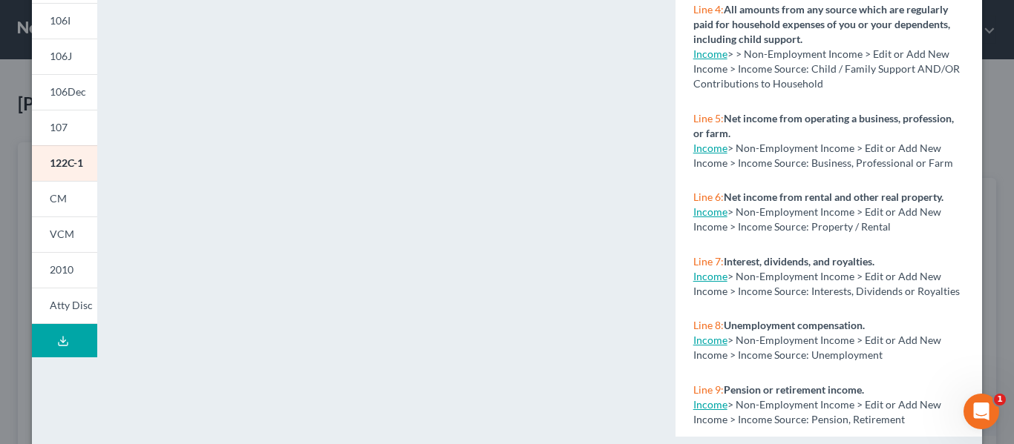
scroll to position [371, 0]
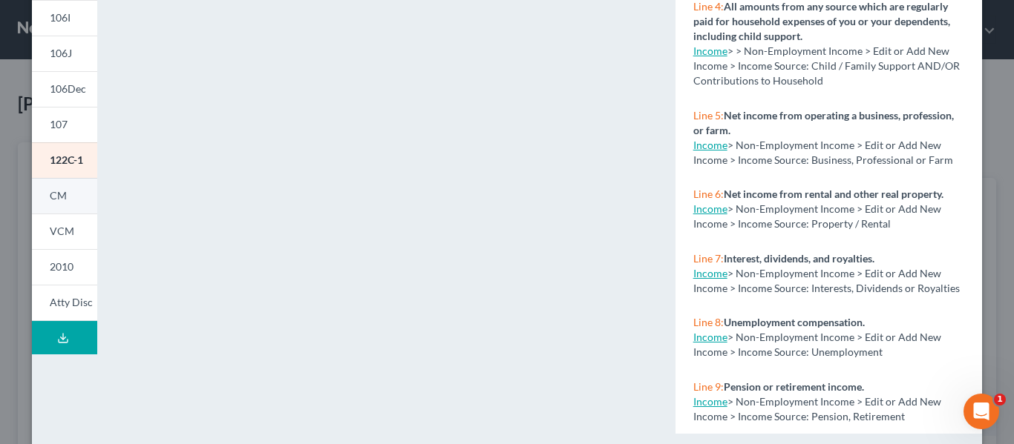
click at [51, 203] on link "CM" at bounding box center [64, 196] width 65 height 36
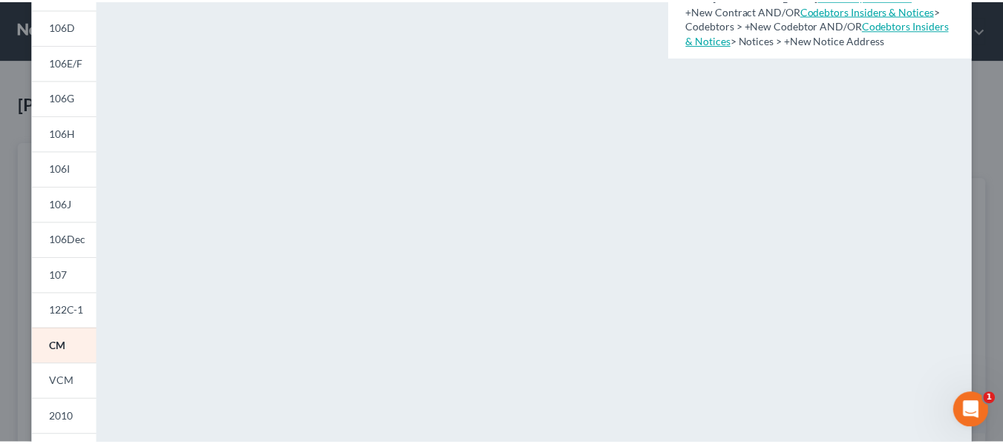
scroll to position [0, 0]
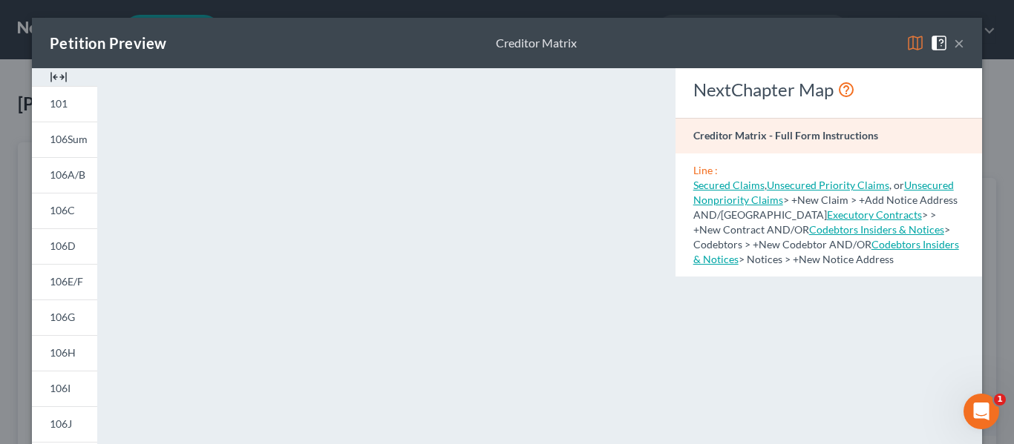
click at [940, 25] on div "Petition Preview Creditor Matrix ×" at bounding box center [507, 43] width 950 height 50
click at [958, 44] on button "×" at bounding box center [959, 43] width 10 height 18
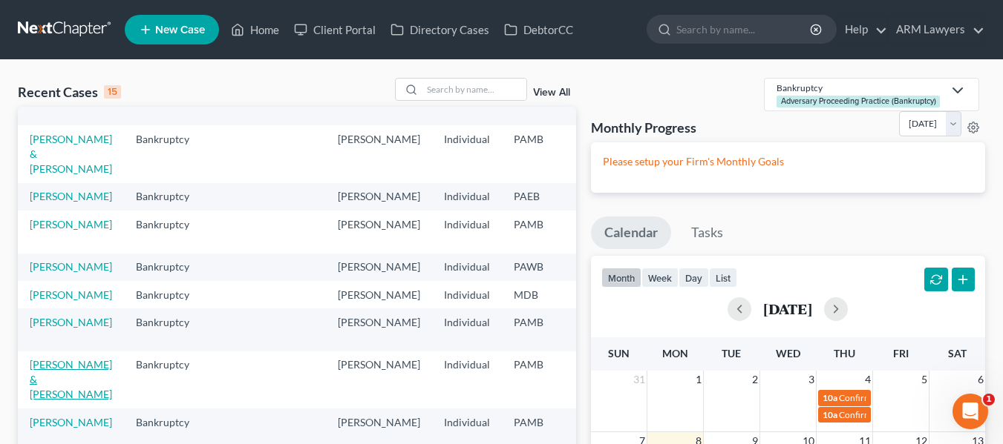
click at [73, 374] on link "[PERSON_NAME] & [PERSON_NAME]" at bounding box center [71, 379] width 82 height 42
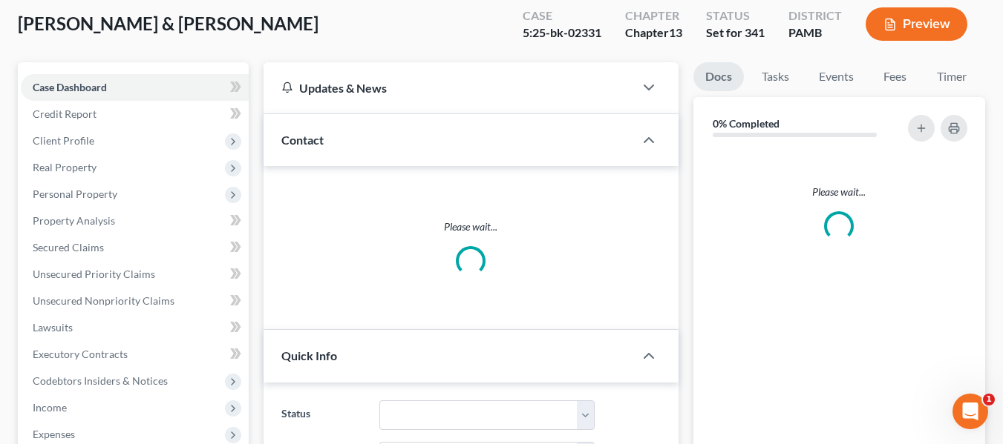
scroll to position [74, 0]
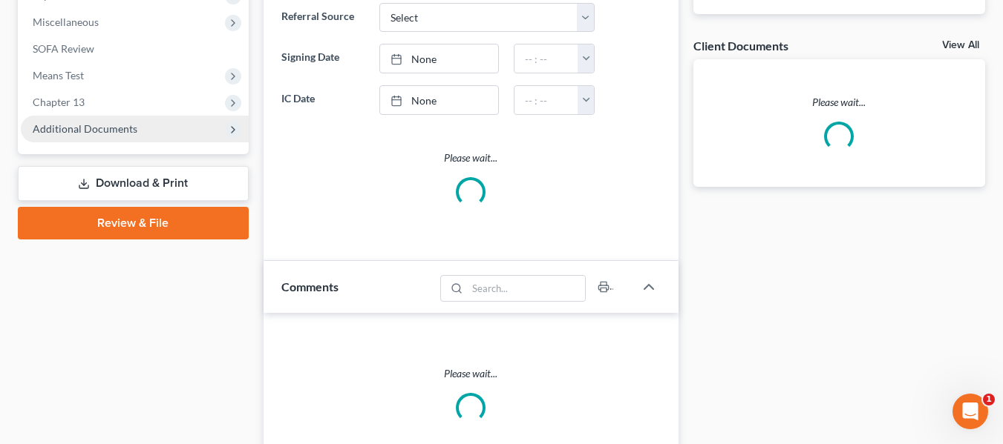
drag, startPoint x: 157, startPoint y: 188, endPoint x: 183, endPoint y: 186, distance: 26.8
click at [157, 187] on link "Download & Print" at bounding box center [133, 183] width 231 height 35
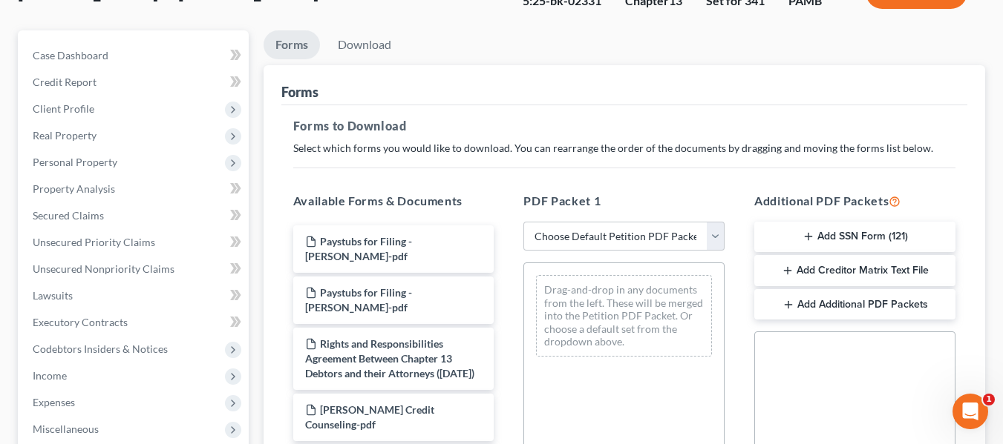
scroll to position [148, 0]
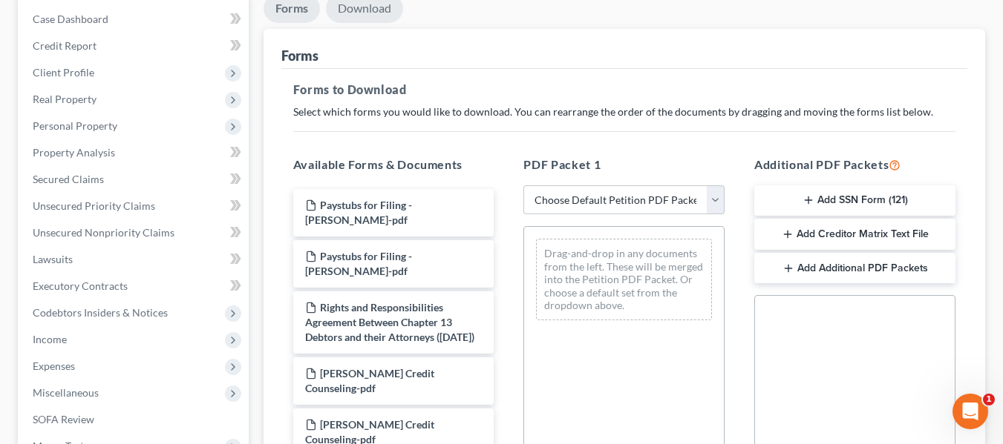
click at [352, 15] on link "Download" at bounding box center [364, 8] width 77 height 29
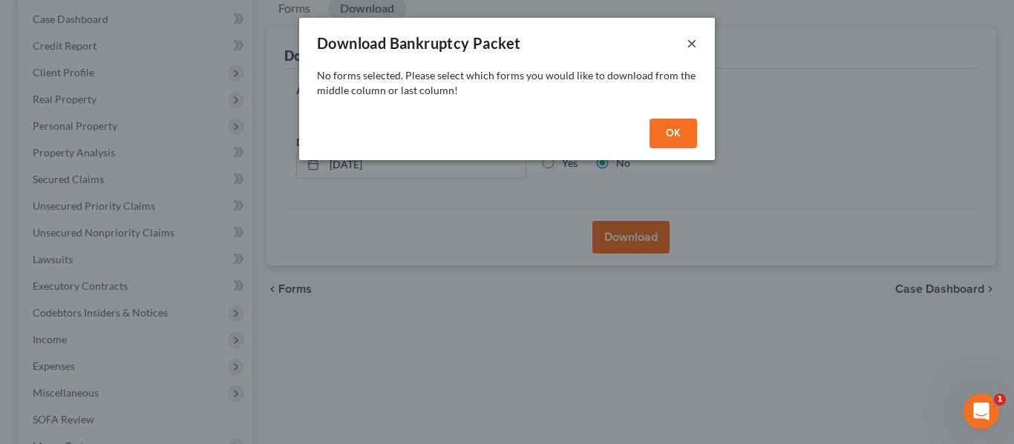
click at [691, 42] on button "×" at bounding box center [691, 43] width 10 height 18
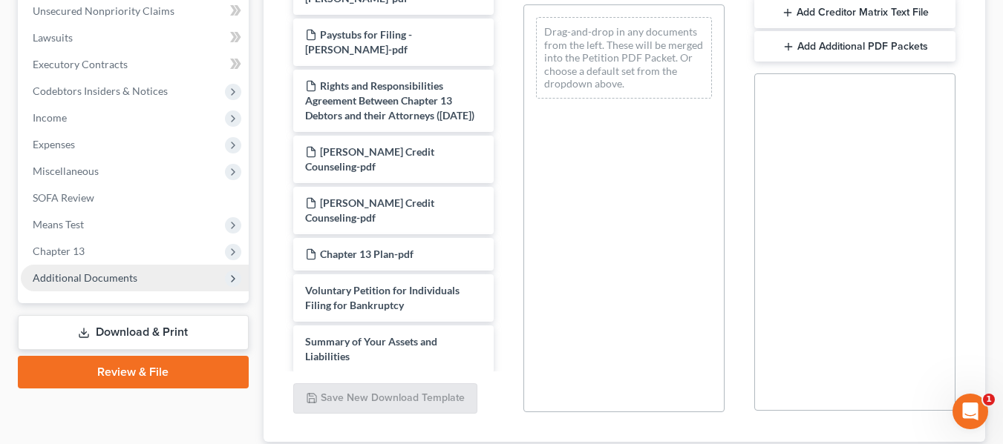
scroll to position [371, 0]
click at [232, 276] on icon at bounding box center [233, 278] width 12 height 12
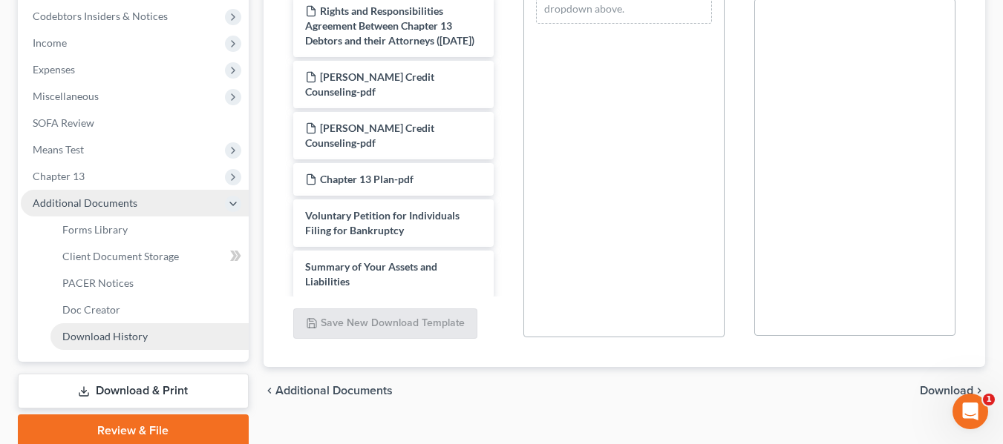
click at [136, 335] on span "Download History" at bounding box center [104, 336] width 85 height 13
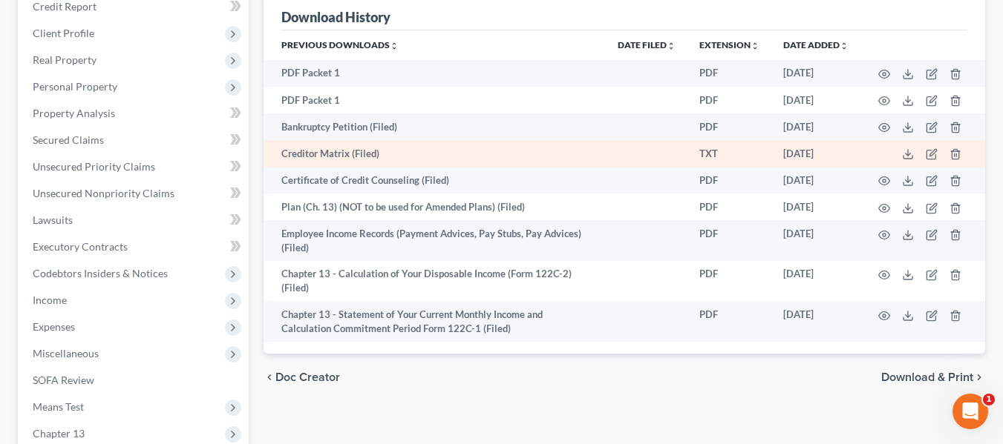
scroll to position [223, 0]
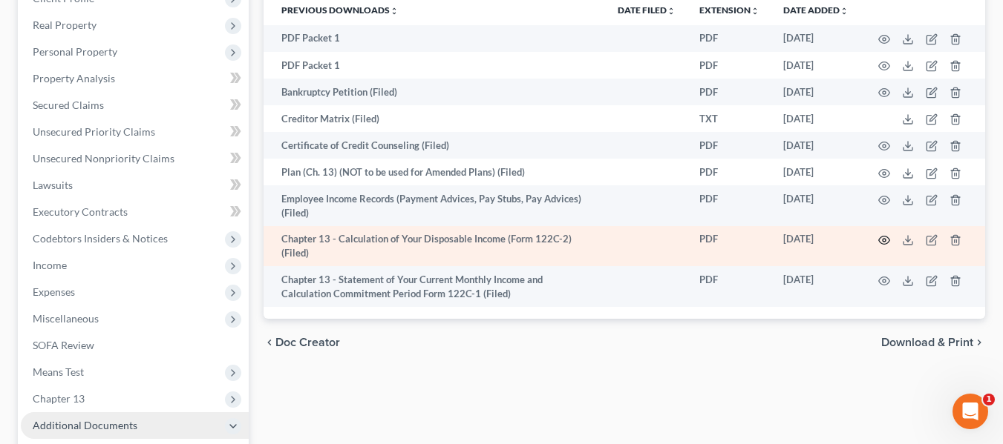
click at [882, 240] on icon "button" at bounding box center [884, 240] width 12 height 12
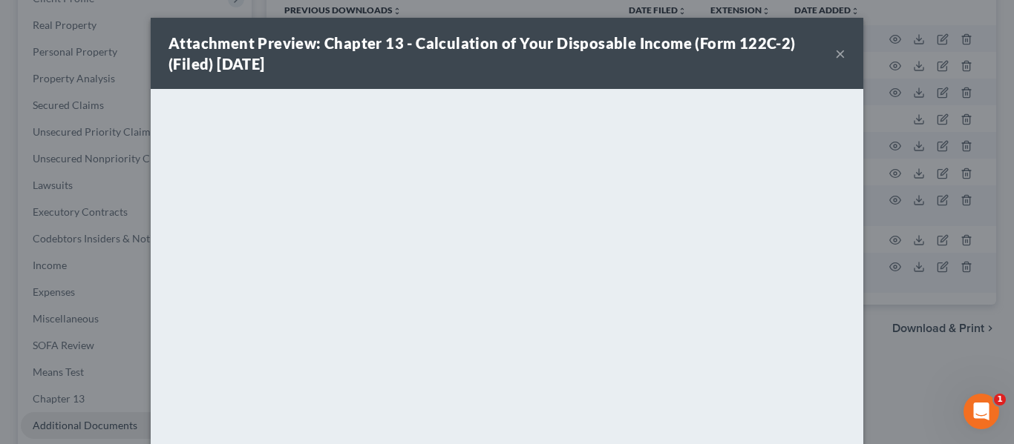
click at [835, 48] on button "×" at bounding box center [840, 54] width 10 height 18
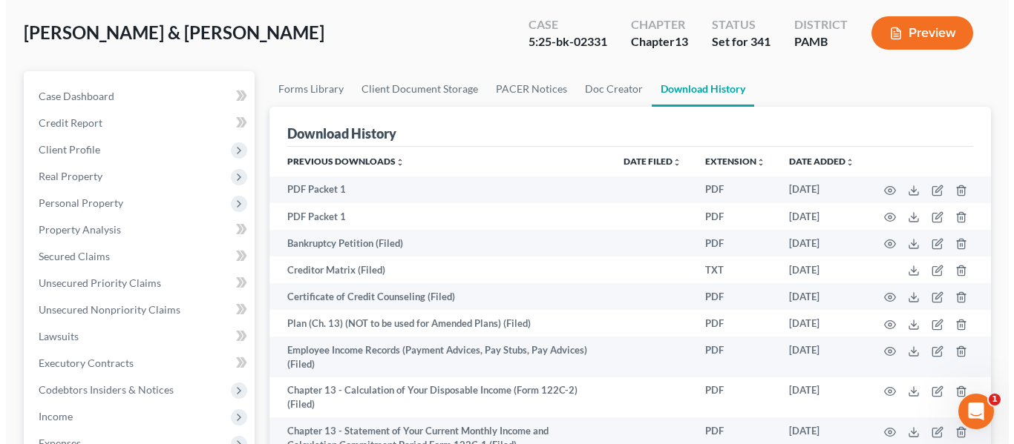
scroll to position [0, 0]
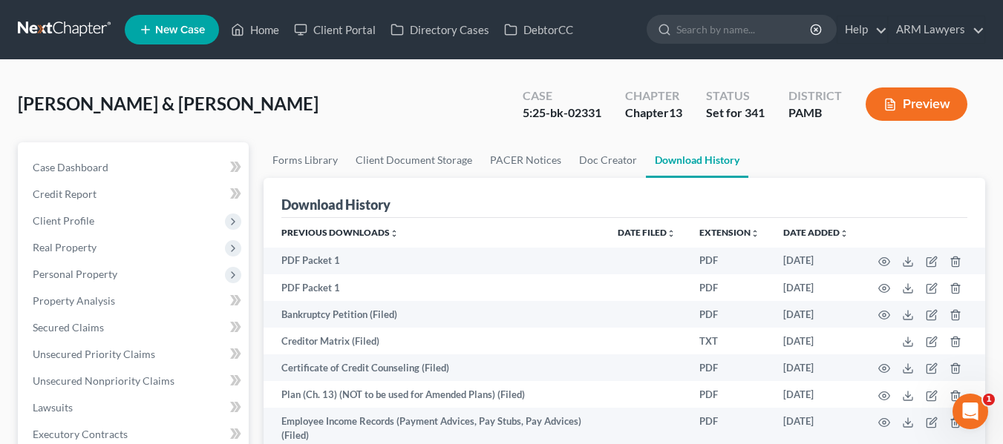
click at [931, 100] on button "Preview" at bounding box center [916, 104] width 102 height 33
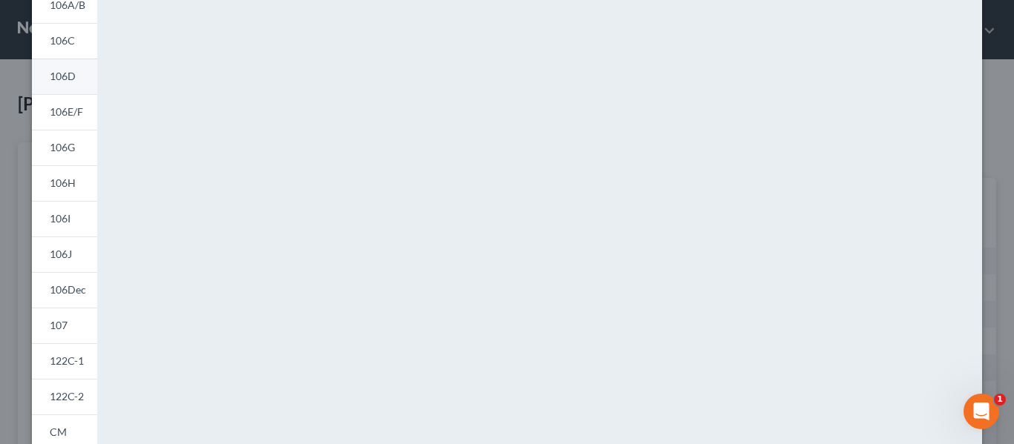
scroll to position [223, 0]
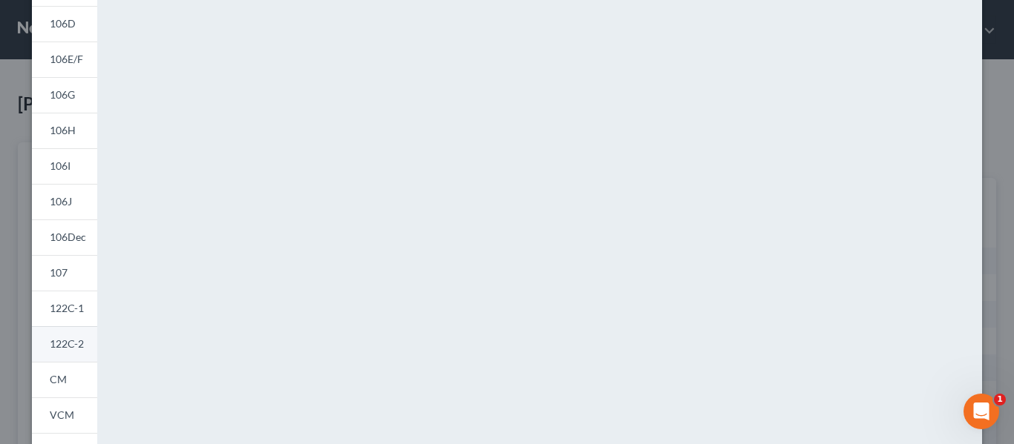
click at [61, 342] on span "122C-2" at bounding box center [67, 344] width 34 height 13
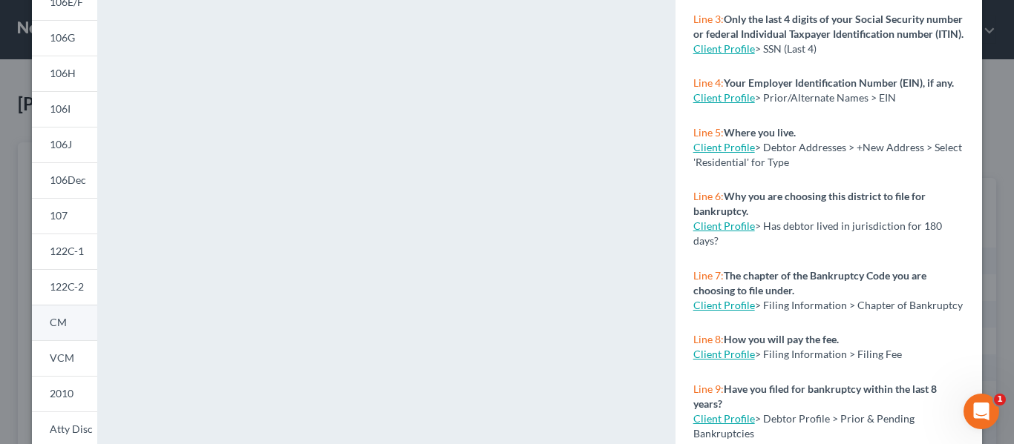
scroll to position [297, 0]
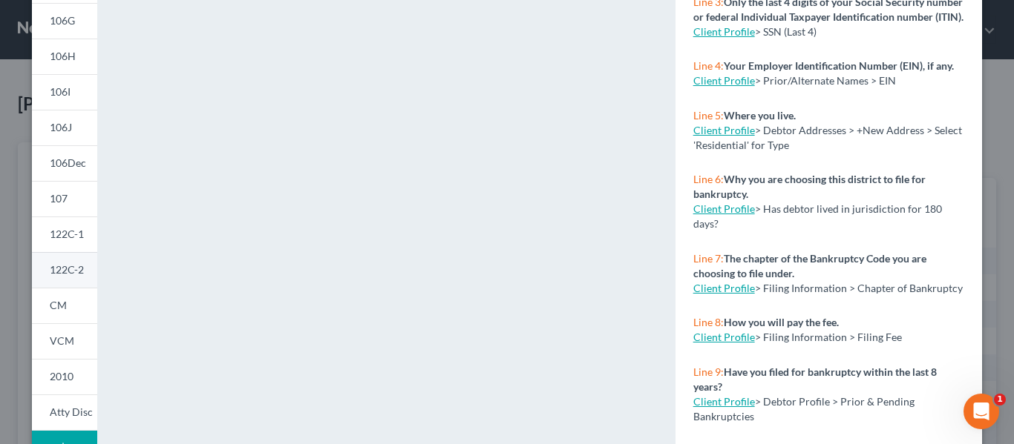
click at [54, 270] on span "122C-2" at bounding box center [67, 269] width 34 height 13
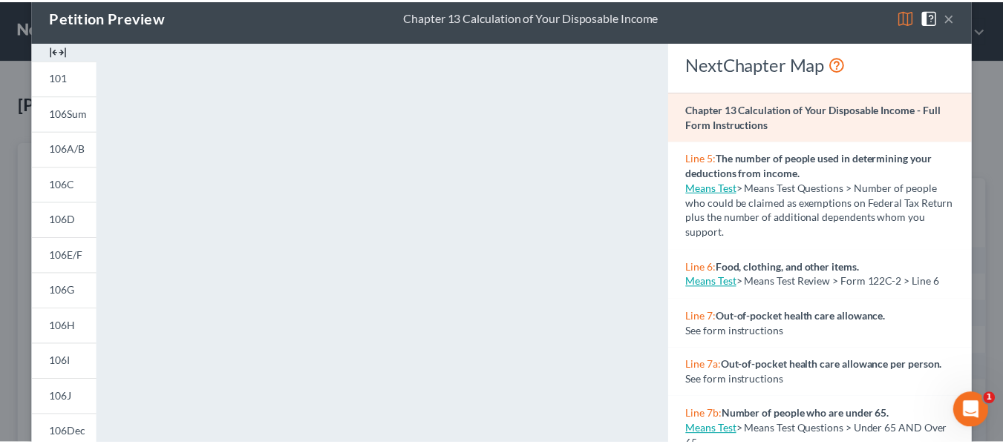
scroll to position [0, 0]
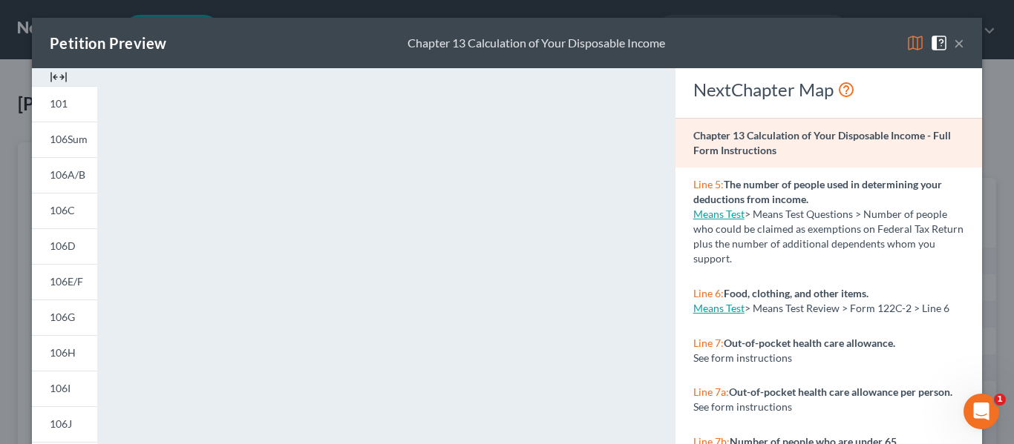
click at [955, 45] on button "×" at bounding box center [959, 43] width 10 height 18
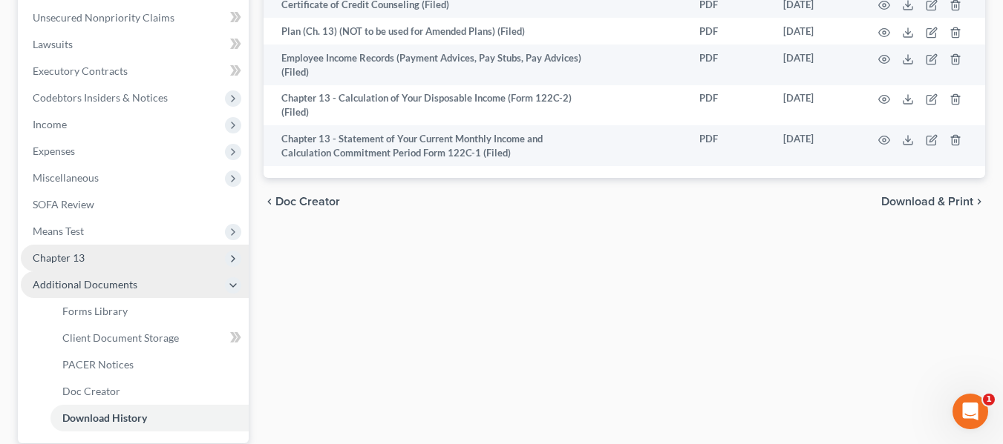
scroll to position [371, 0]
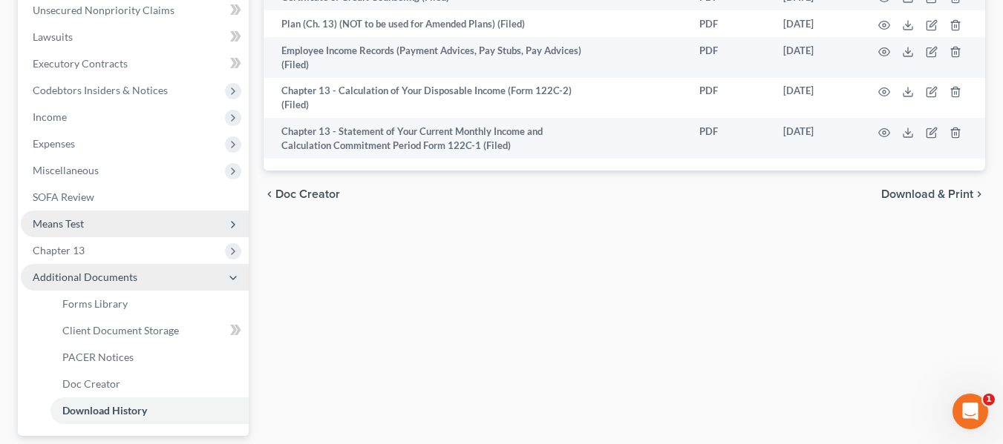
click at [79, 224] on span "Means Test" at bounding box center [58, 223] width 51 height 13
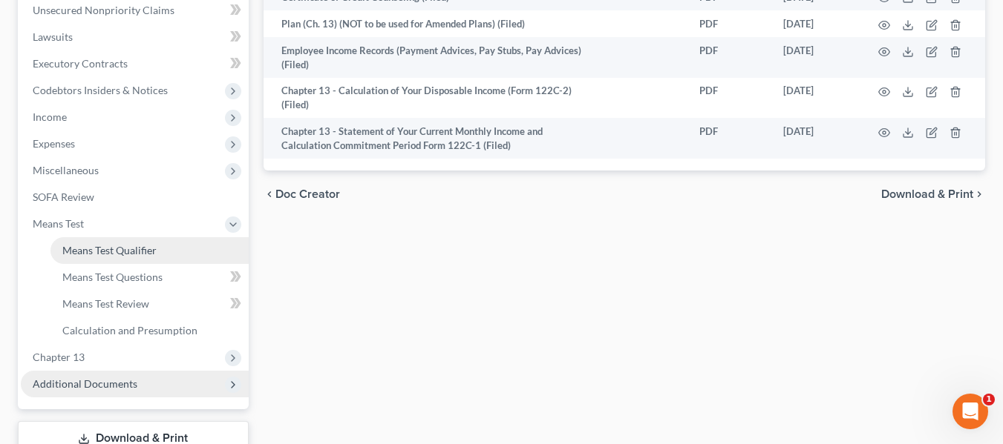
click at [117, 249] on span "Means Test Qualifier" at bounding box center [109, 250] width 94 height 13
